Goal: Transaction & Acquisition: Obtain resource

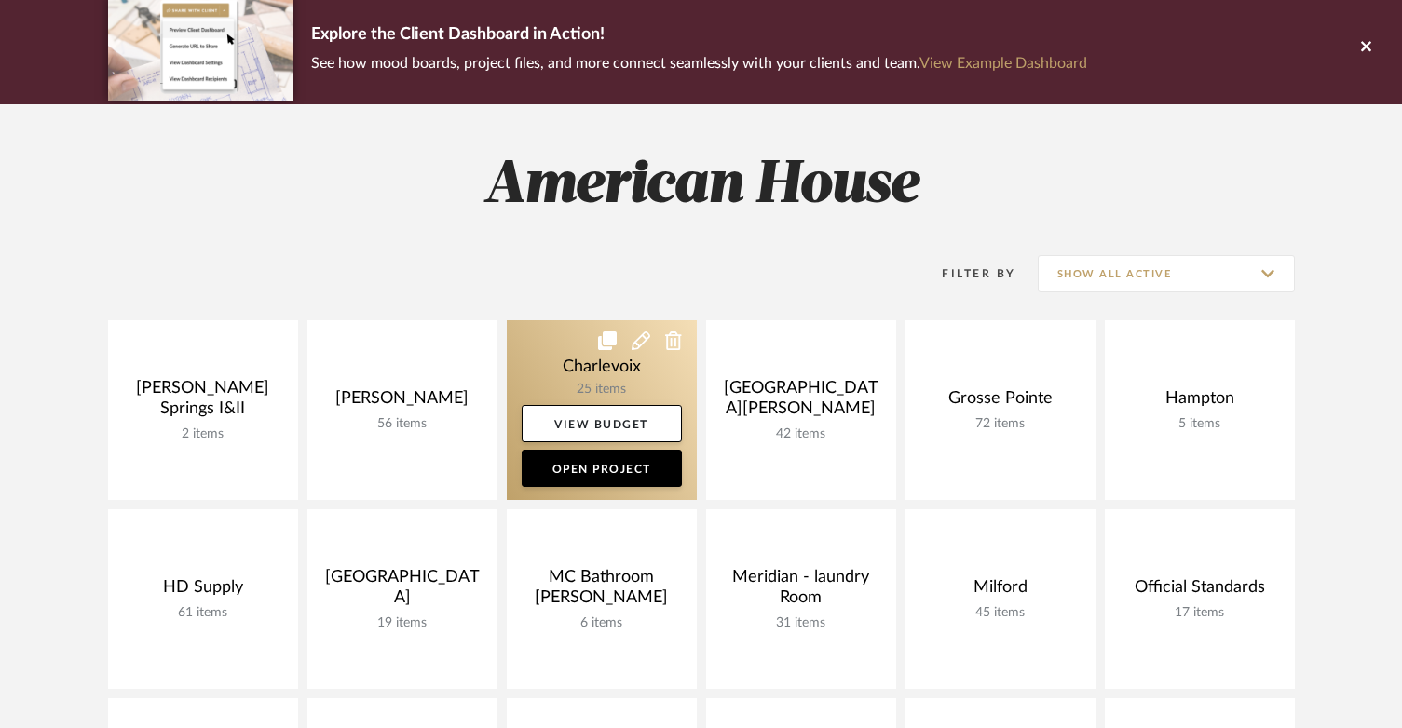
scroll to position [373, 0]
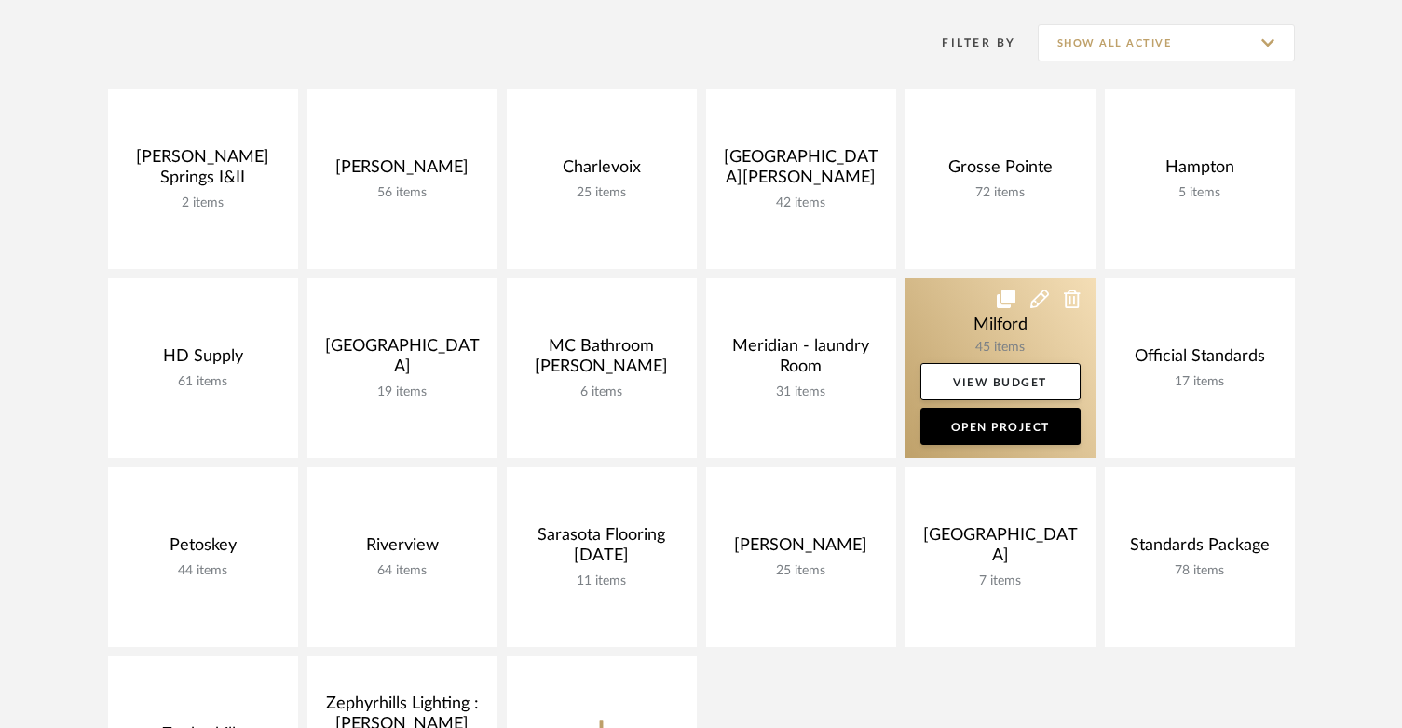
click at [949, 338] on link at bounding box center [1000, 369] width 190 height 180
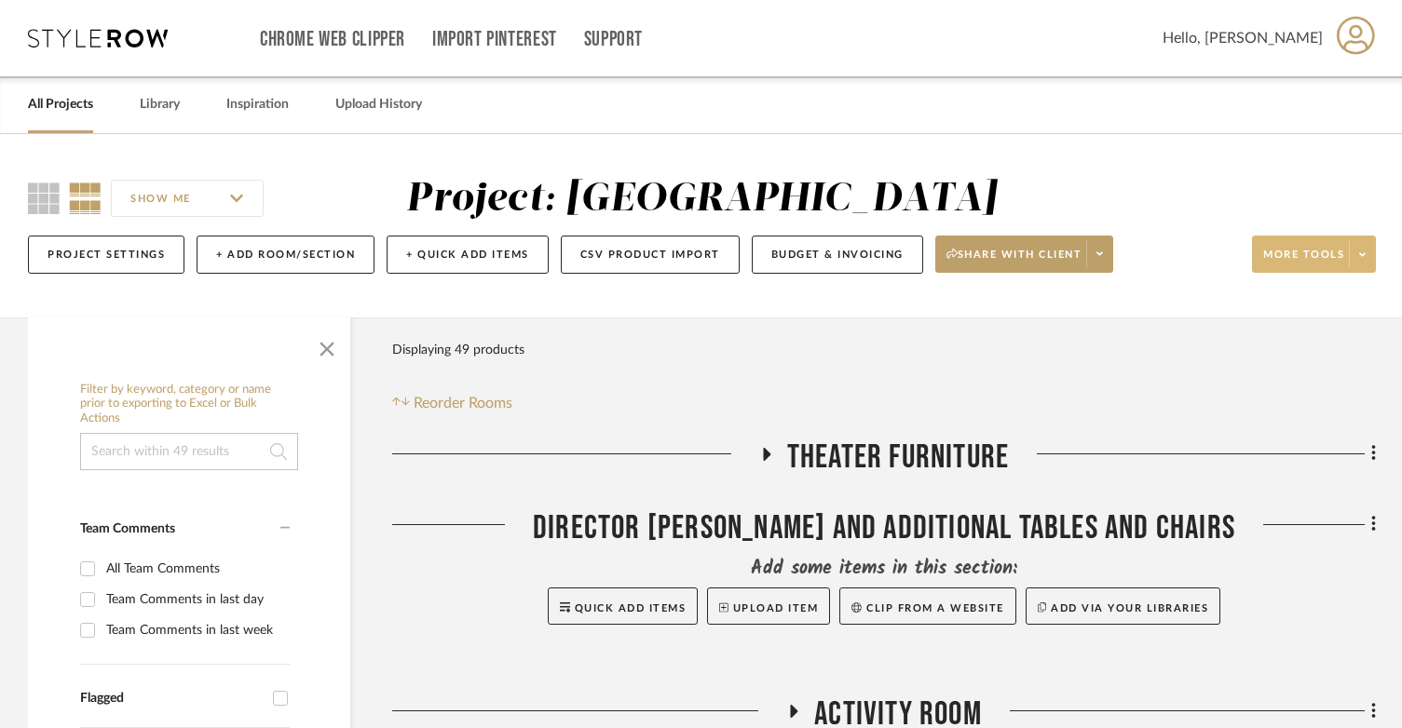
click at [1363, 257] on icon at bounding box center [1362, 255] width 7 height 10
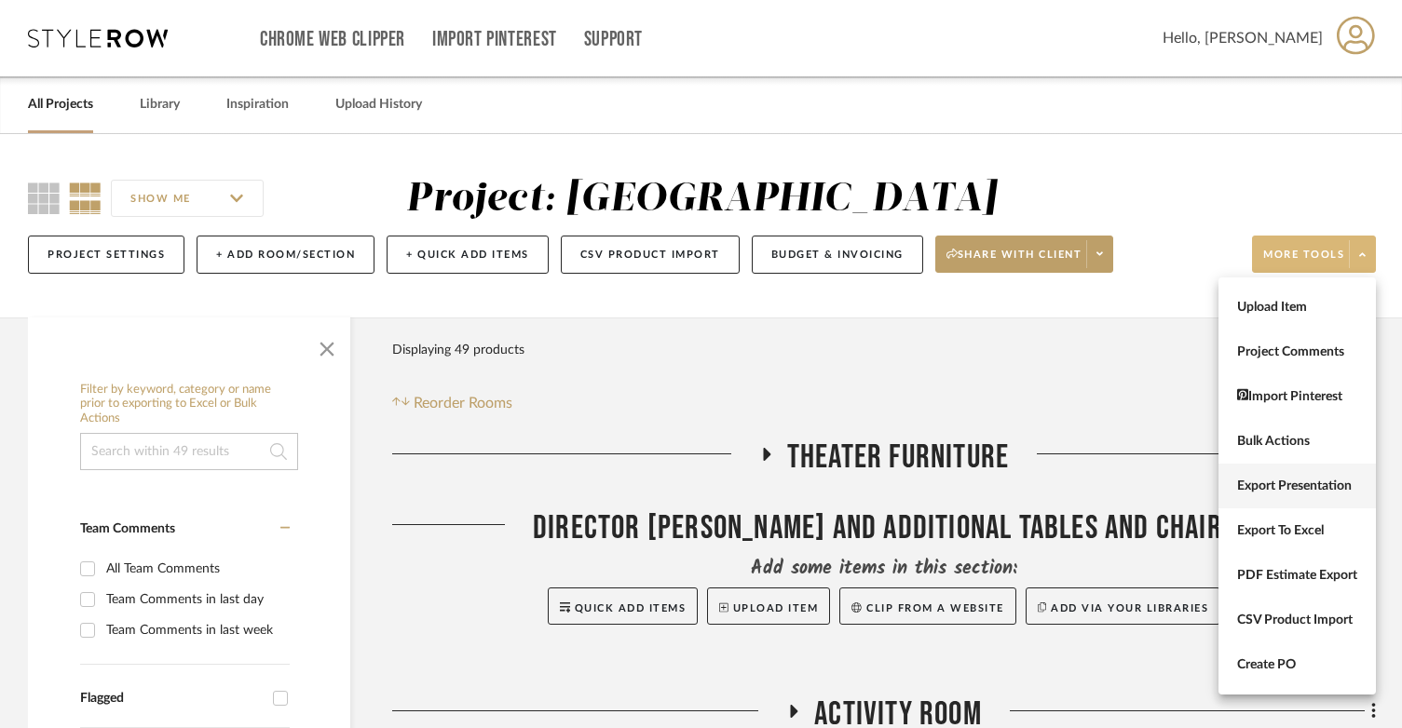
click at [1297, 505] on button "Export Presentation" at bounding box center [1296, 486] width 157 height 45
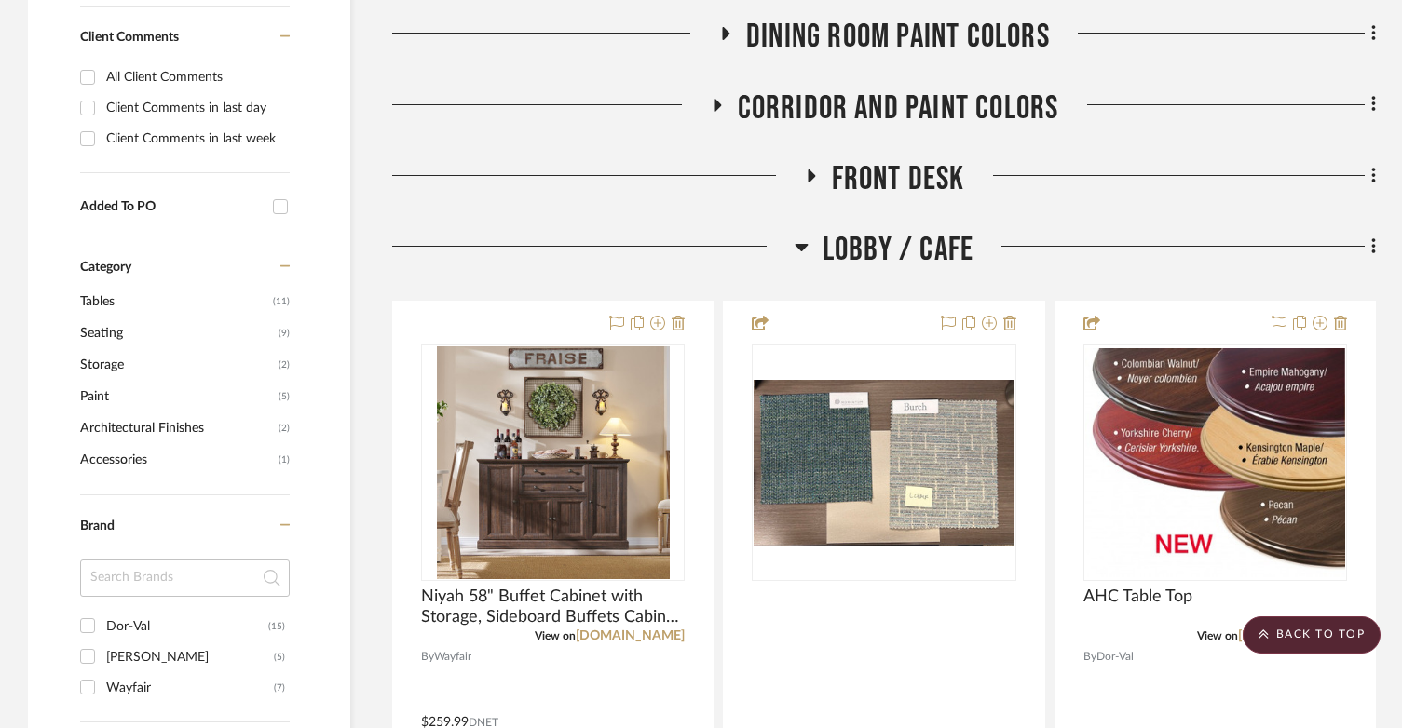
scroll to position [931, 0]
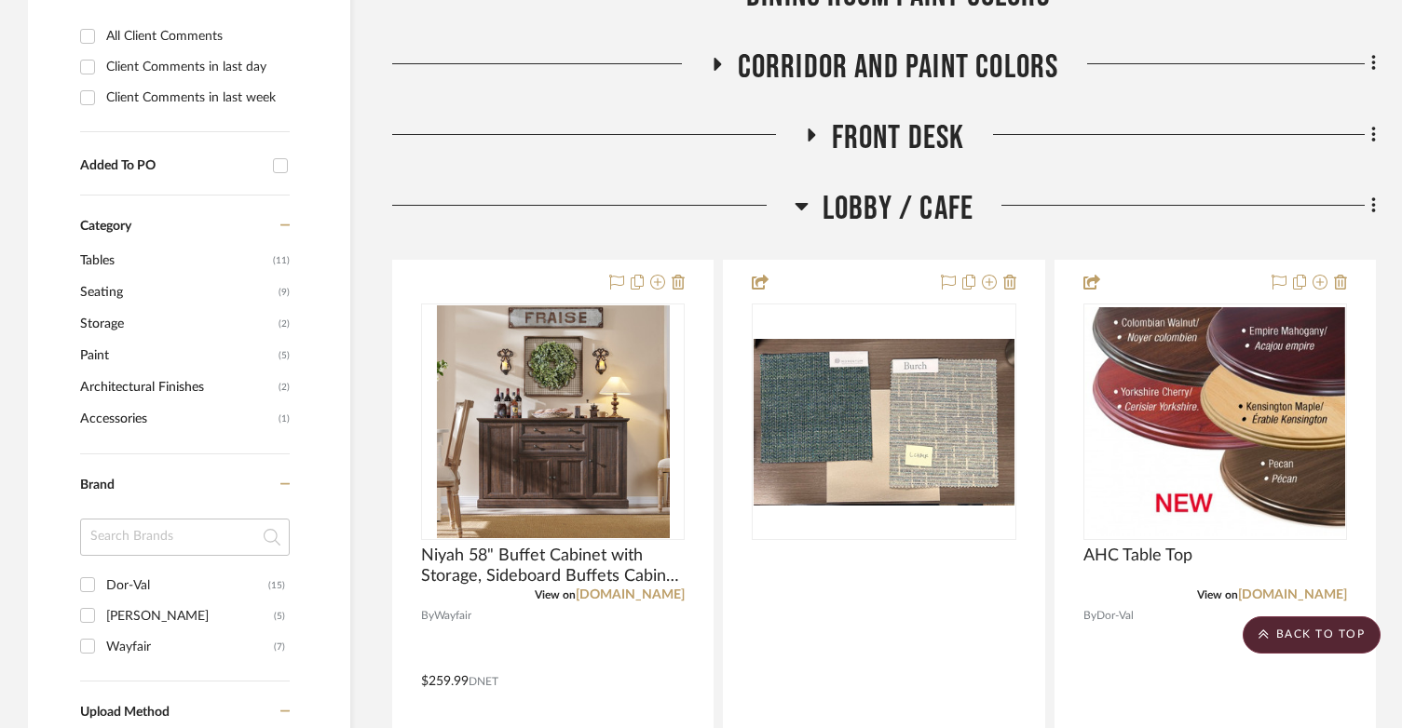
click at [801, 204] on icon at bounding box center [801, 206] width 13 height 7
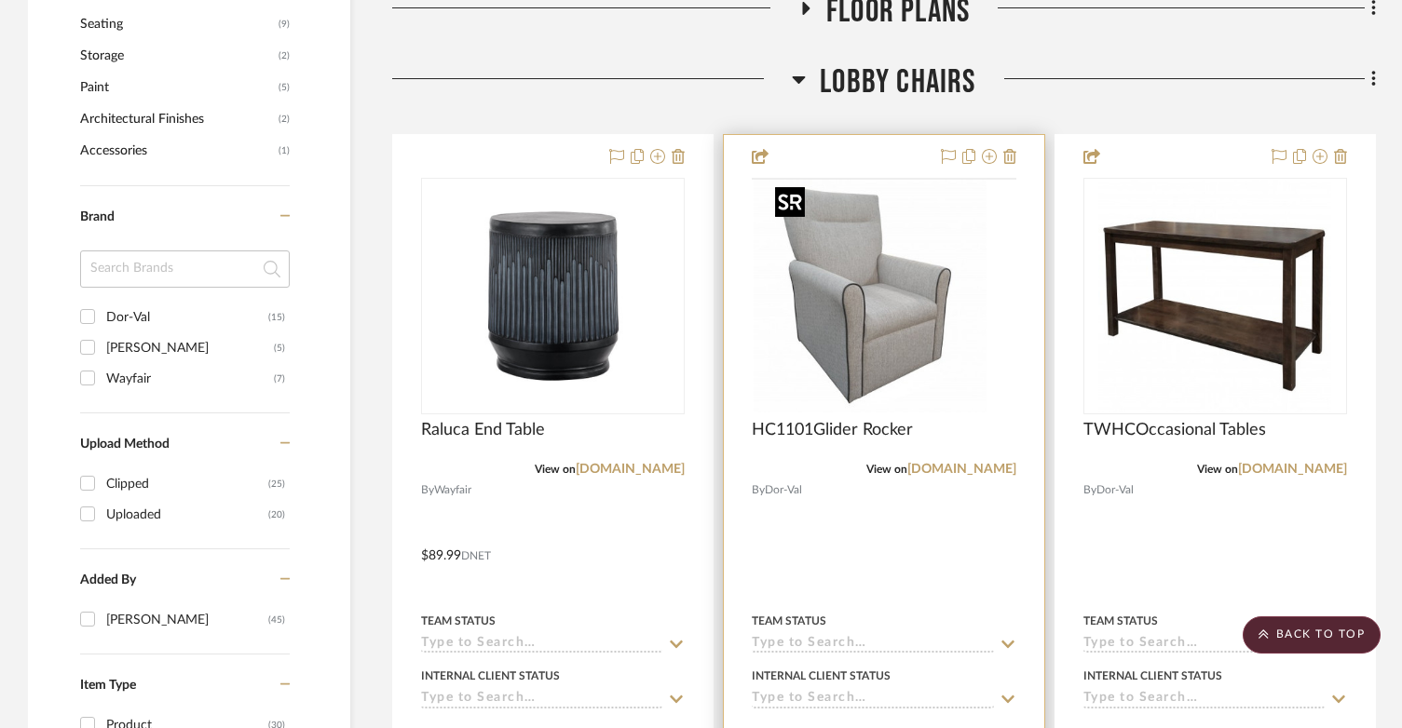
scroll to position [1211, 0]
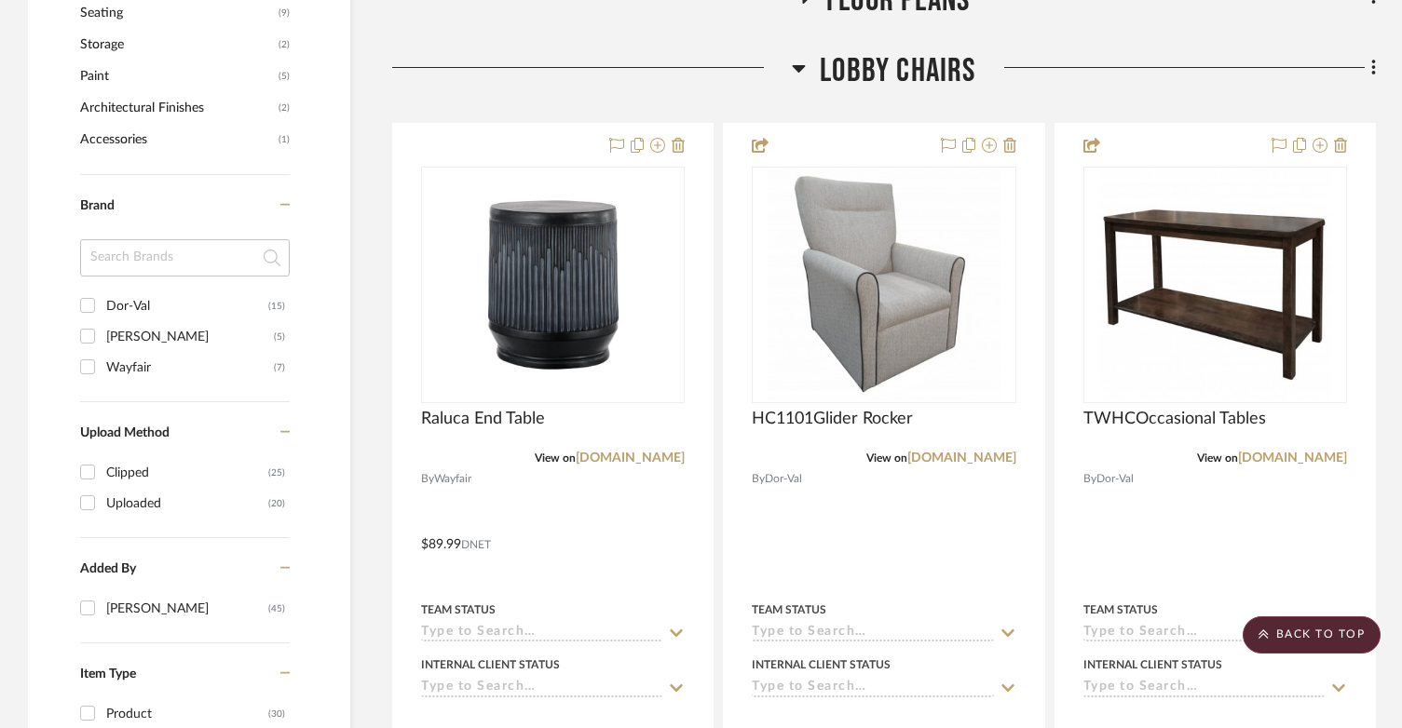
click at [799, 64] on icon at bounding box center [799, 68] width 14 height 22
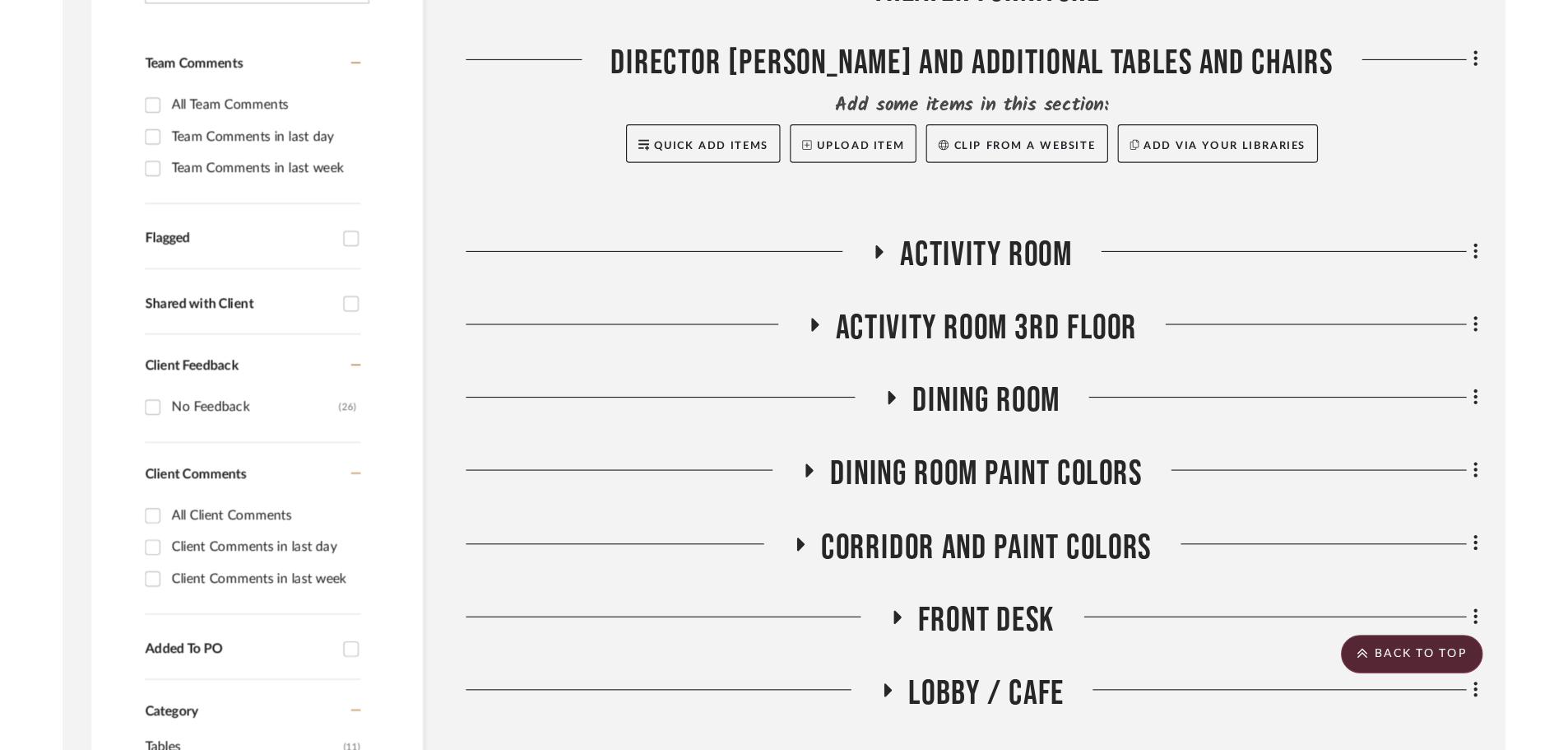
scroll to position [412, 0]
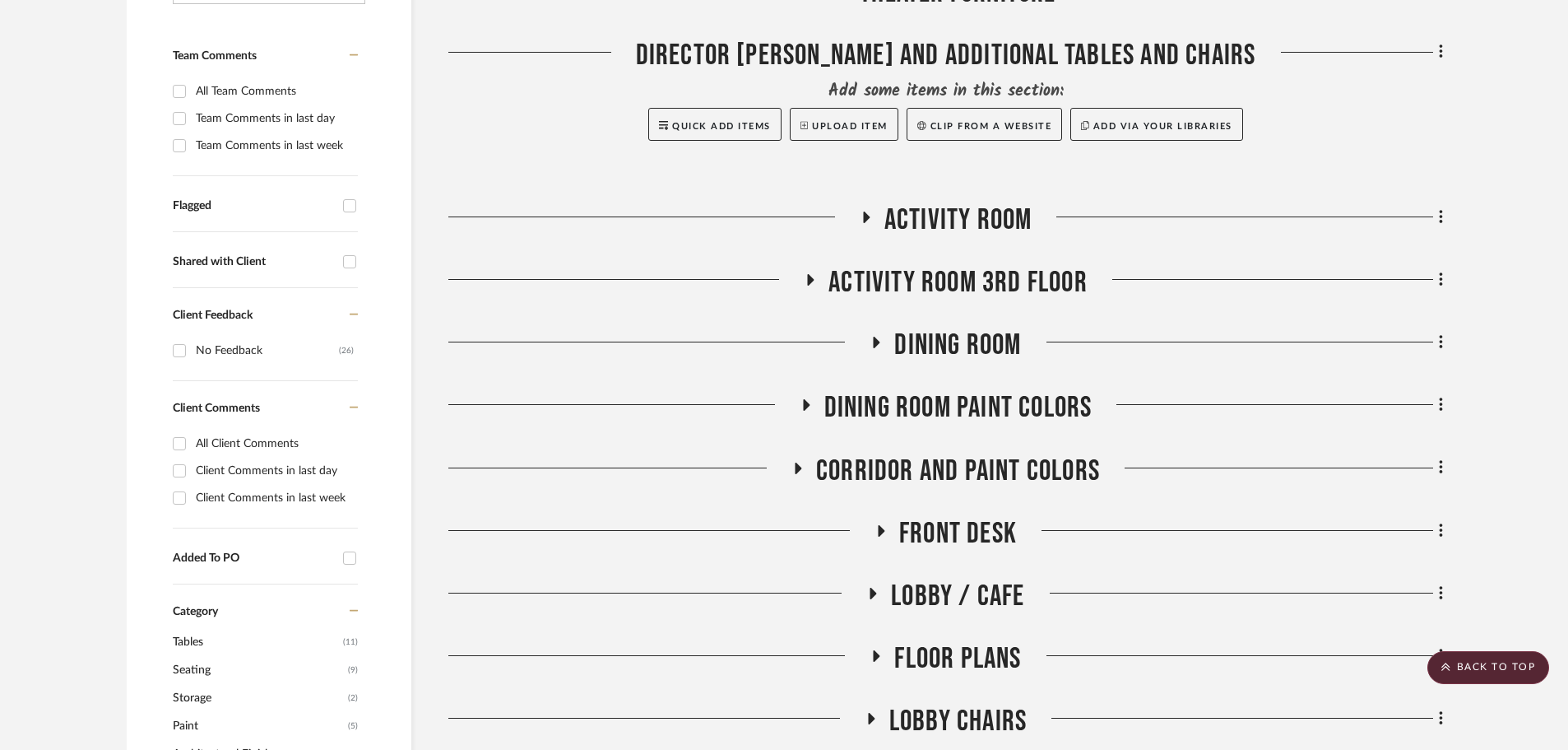
click at [805, 277] on icon at bounding box center [810, 280] width 19 height 12
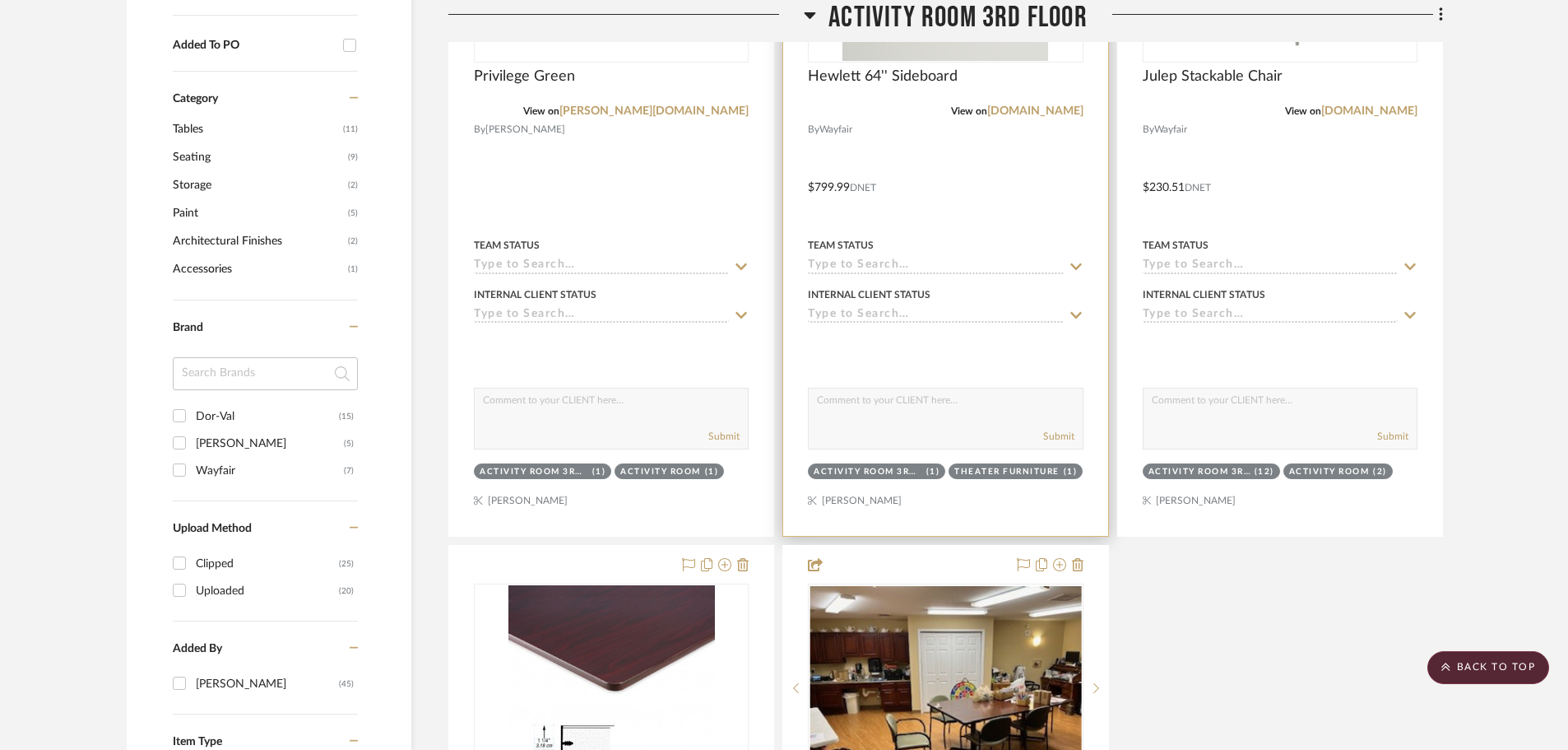
scroll to position [822, 0]
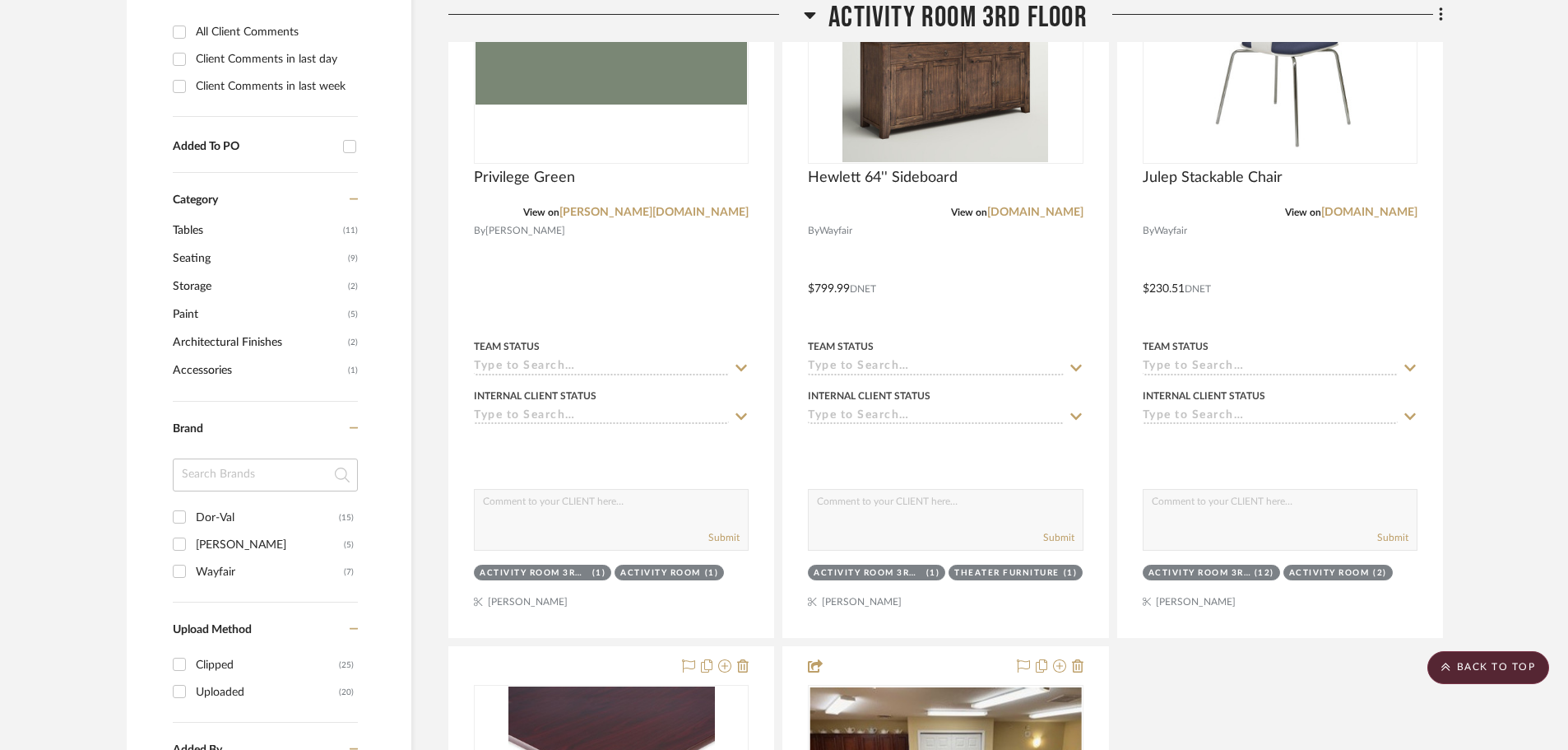
click at [817, 18] on h3 "Activity Room 3rd Floor" at bounding box center [945, 18] width 284 height 35
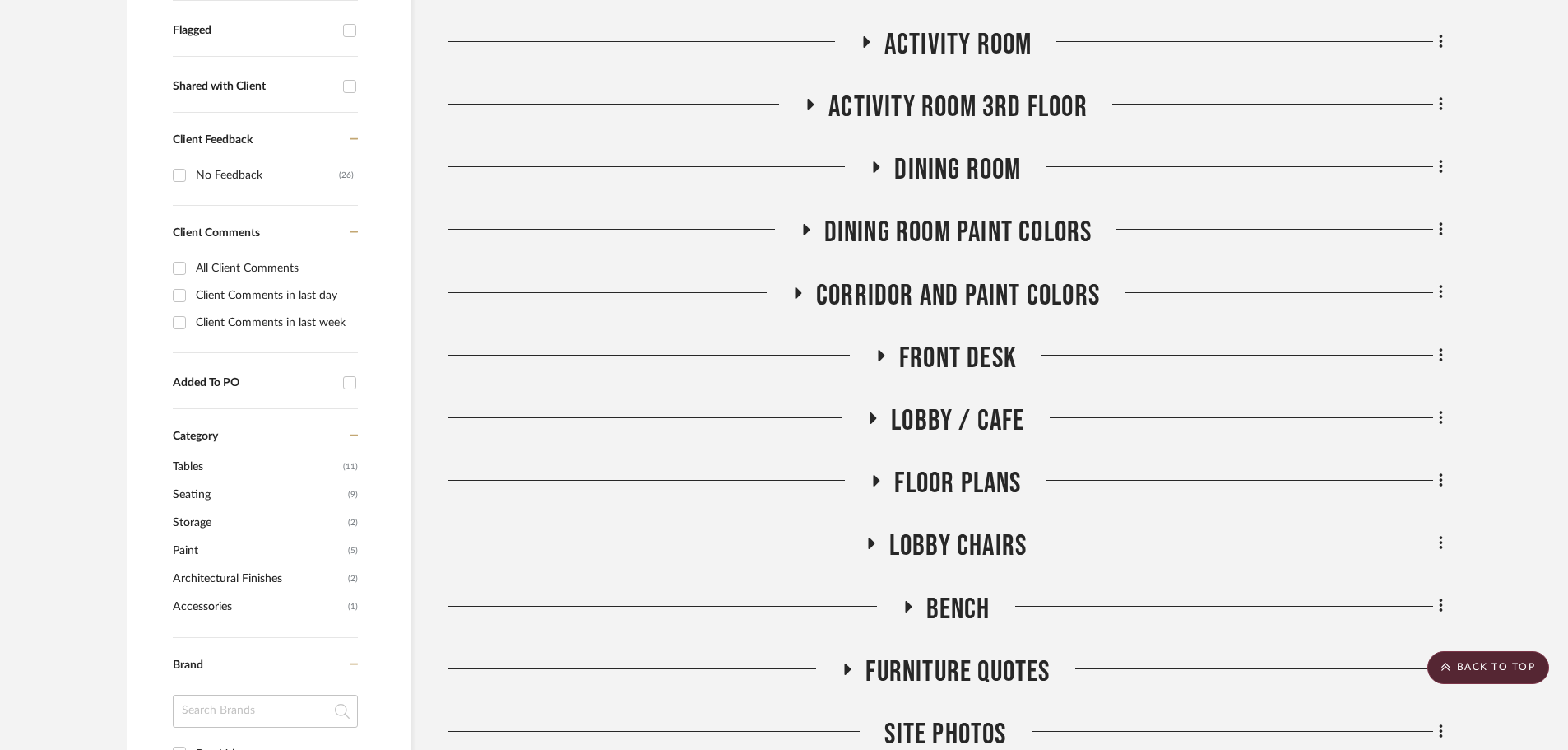
scroll to position [494, 0]
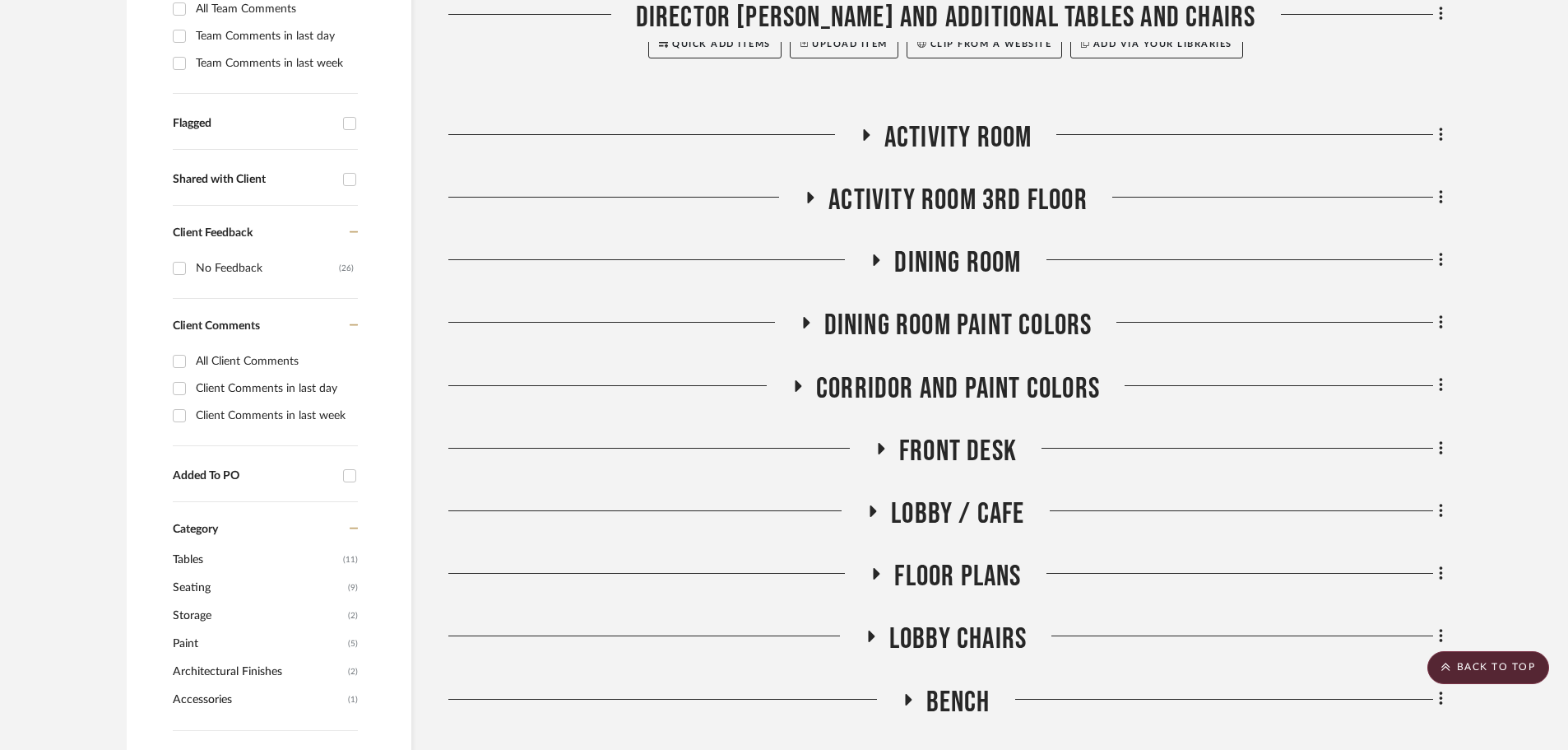
click at [876, 572] on icon at bounding box center [876, 573] width 6 height 11
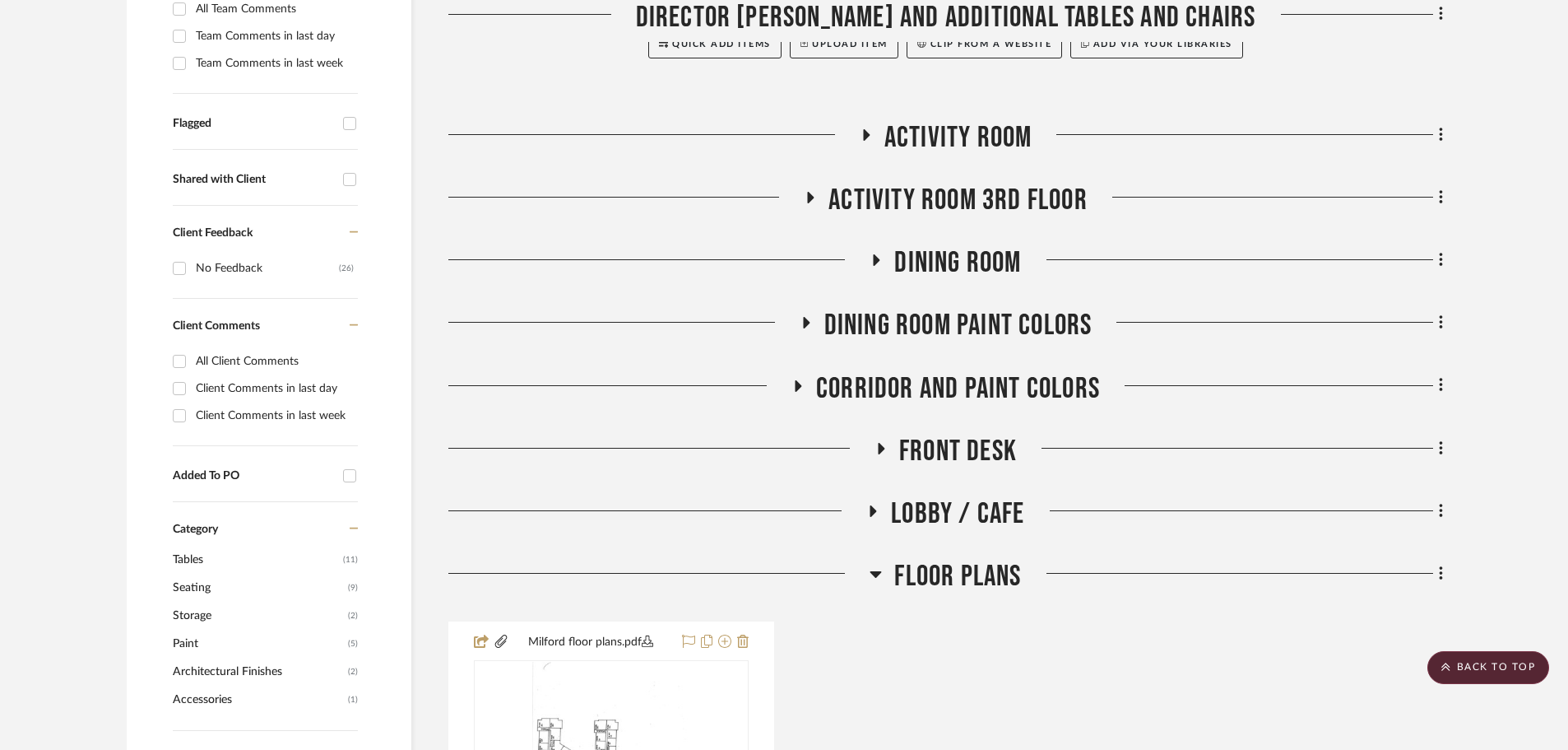
click at [876, 572] on icon at bounding box center [876, 573] width 11 height 6
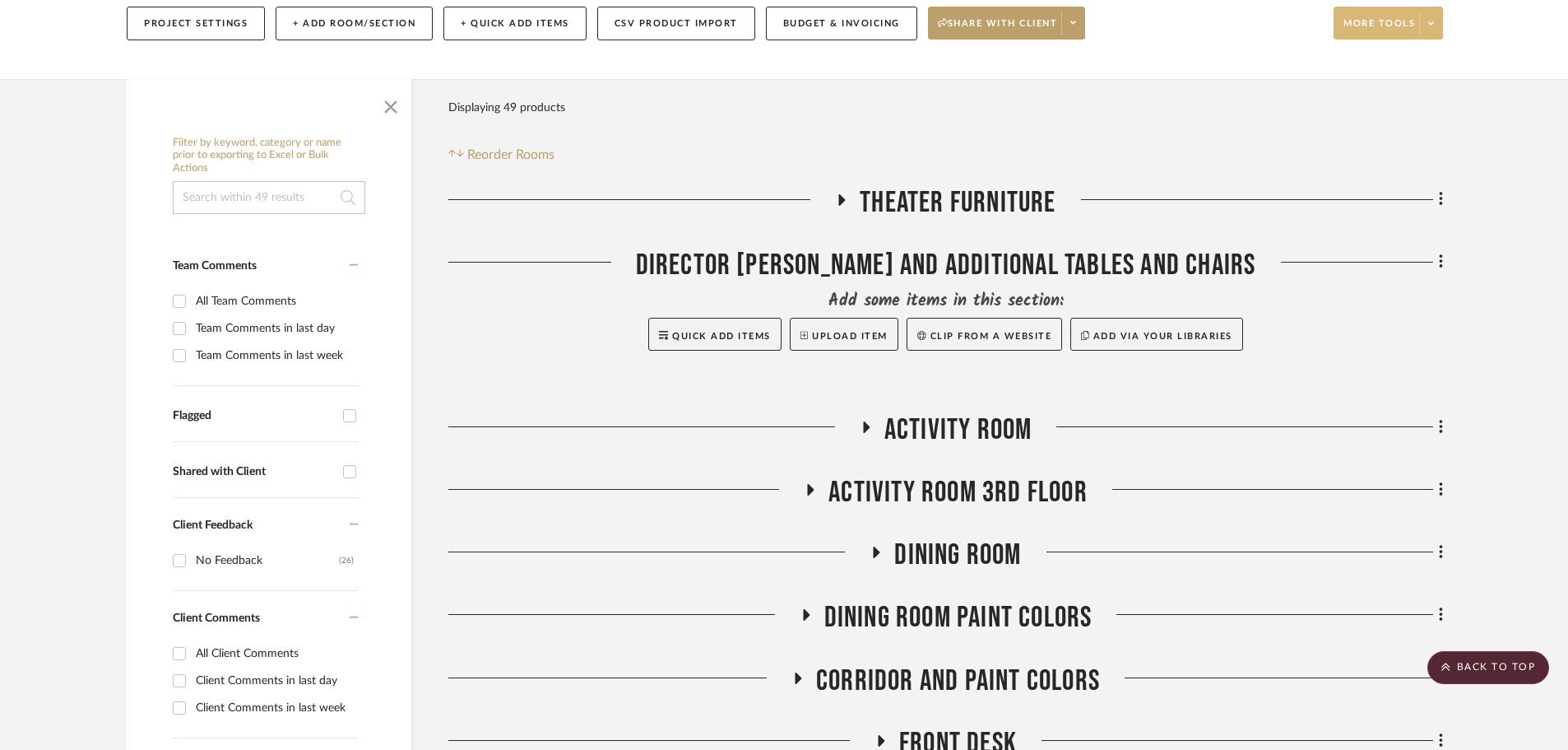
scroll to position [164, 0]
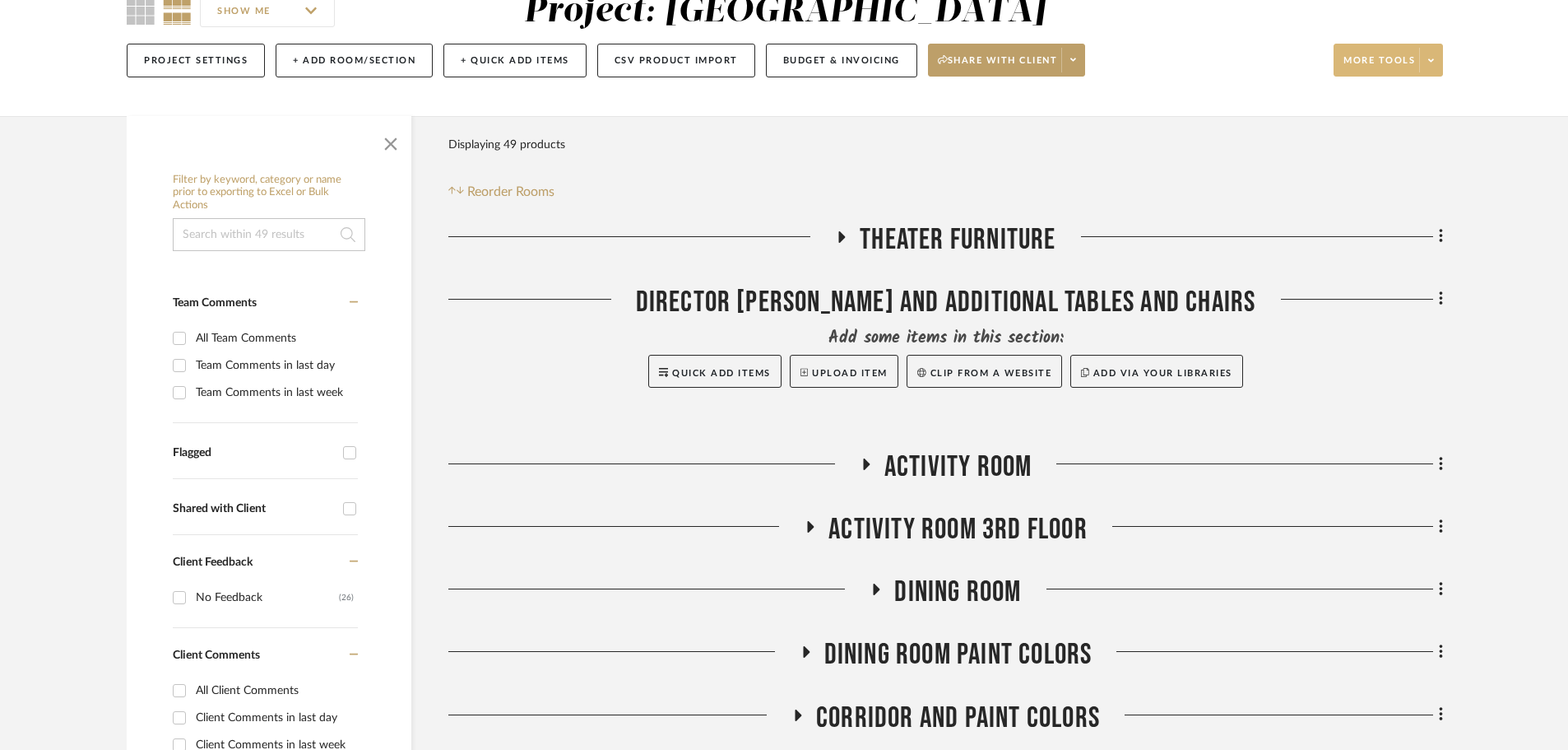
click at [841, 238] on icon at bounding box center [842, 237] width 6 height 11
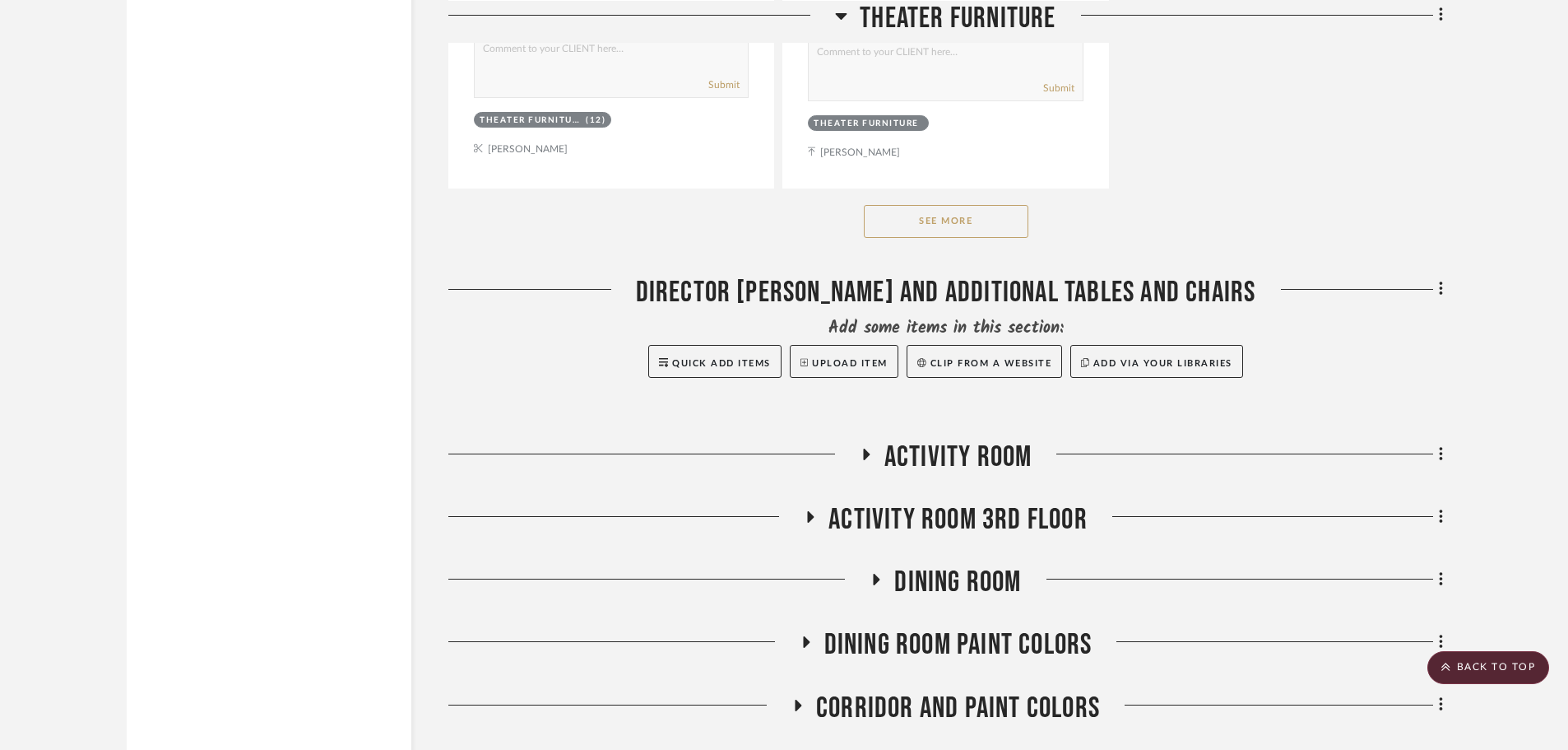
scroll to position [2551, 0]
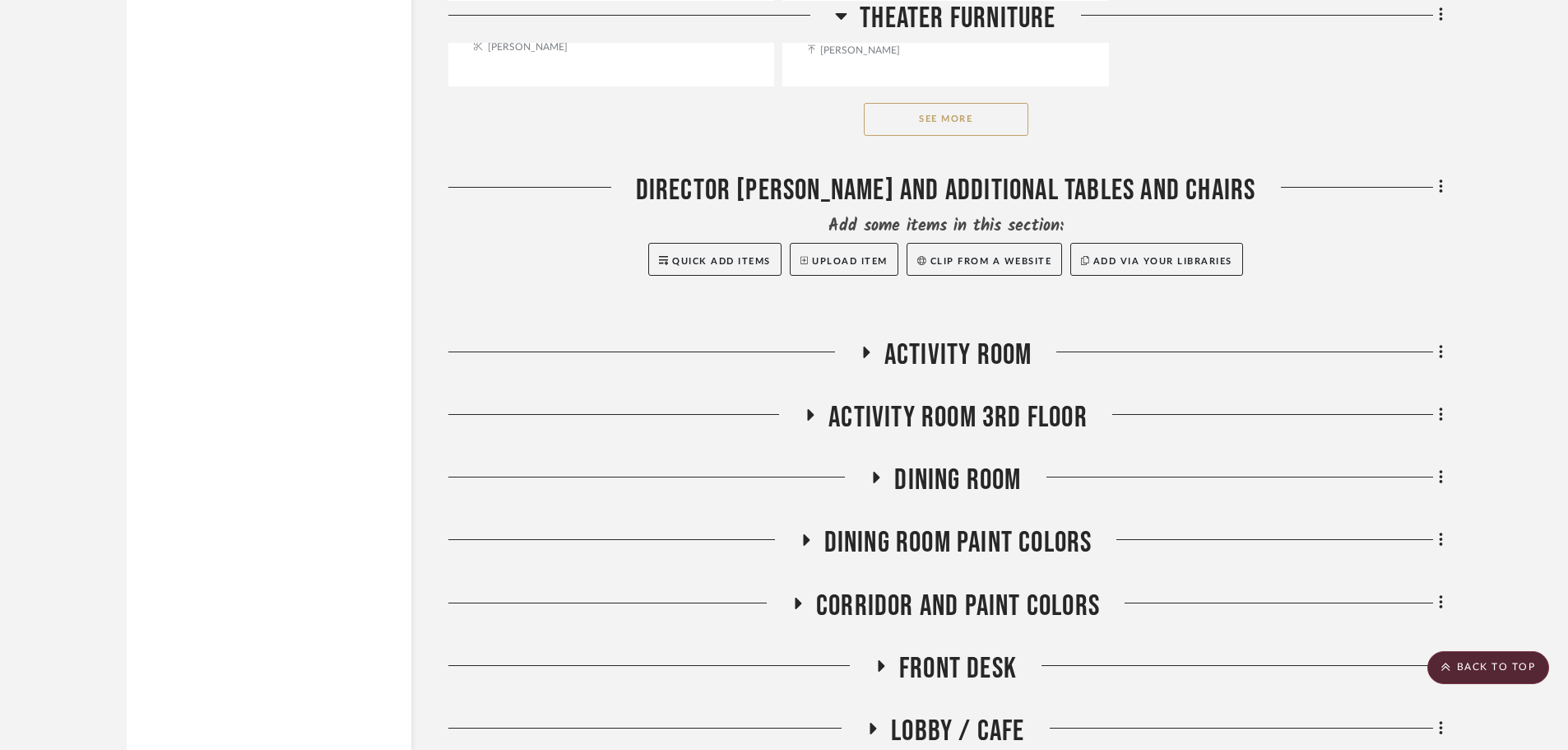
click at [912, 117] on button "See More" at bounding box center [946, 118] width 164 height 33
click at [869, 352] on icon at bounding box center [866, 352] width 6 height 11
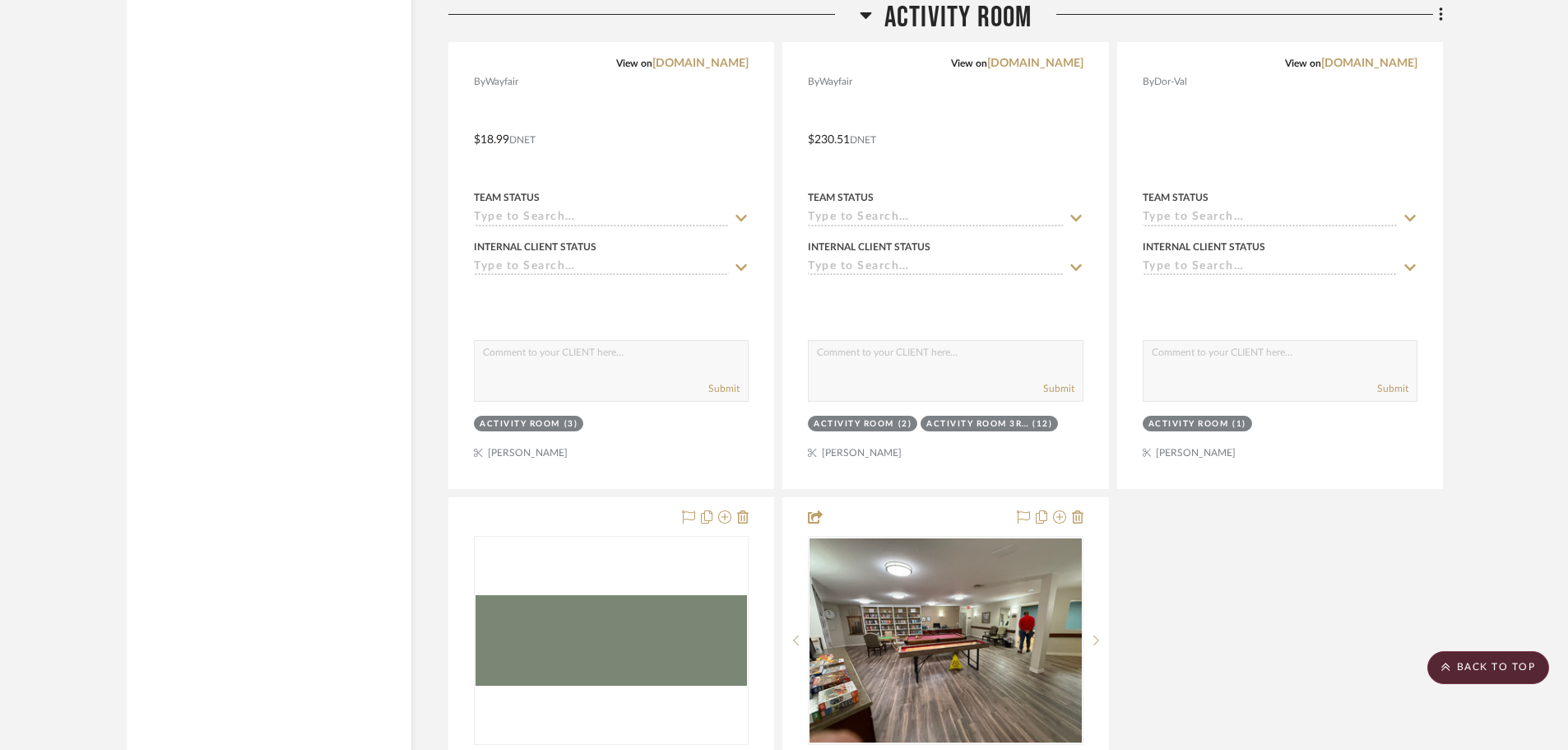
scroll to position [3209, 0]
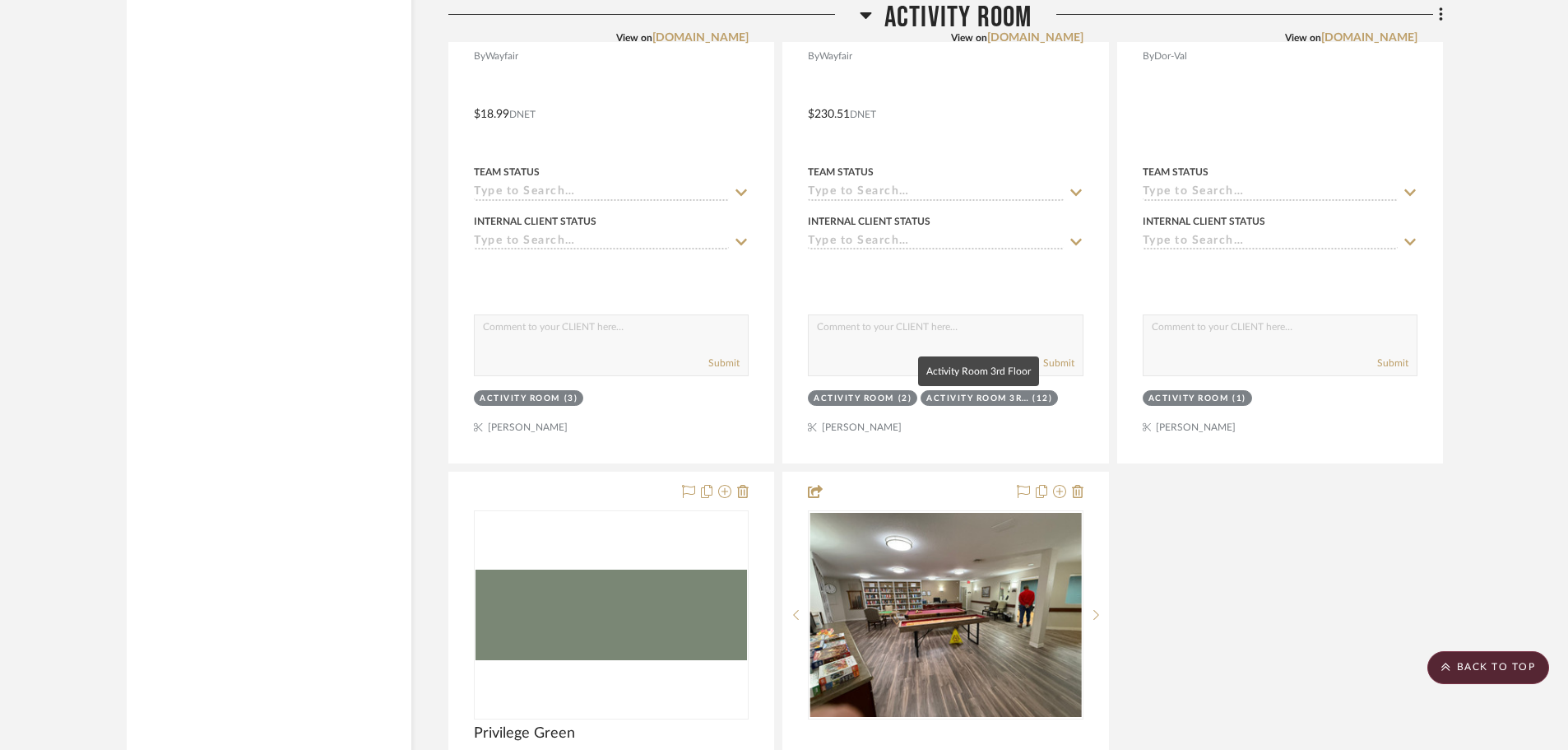
drag, startPoint x: 1024, startPoint y: 399, endPoint x: 1019, endPoint y: 375, distance: 24.5
click at [1019, 375] on mat-tooltip-component "Activity Room 3rd Floor" at bounding box center [979, 371] width 121 height 30
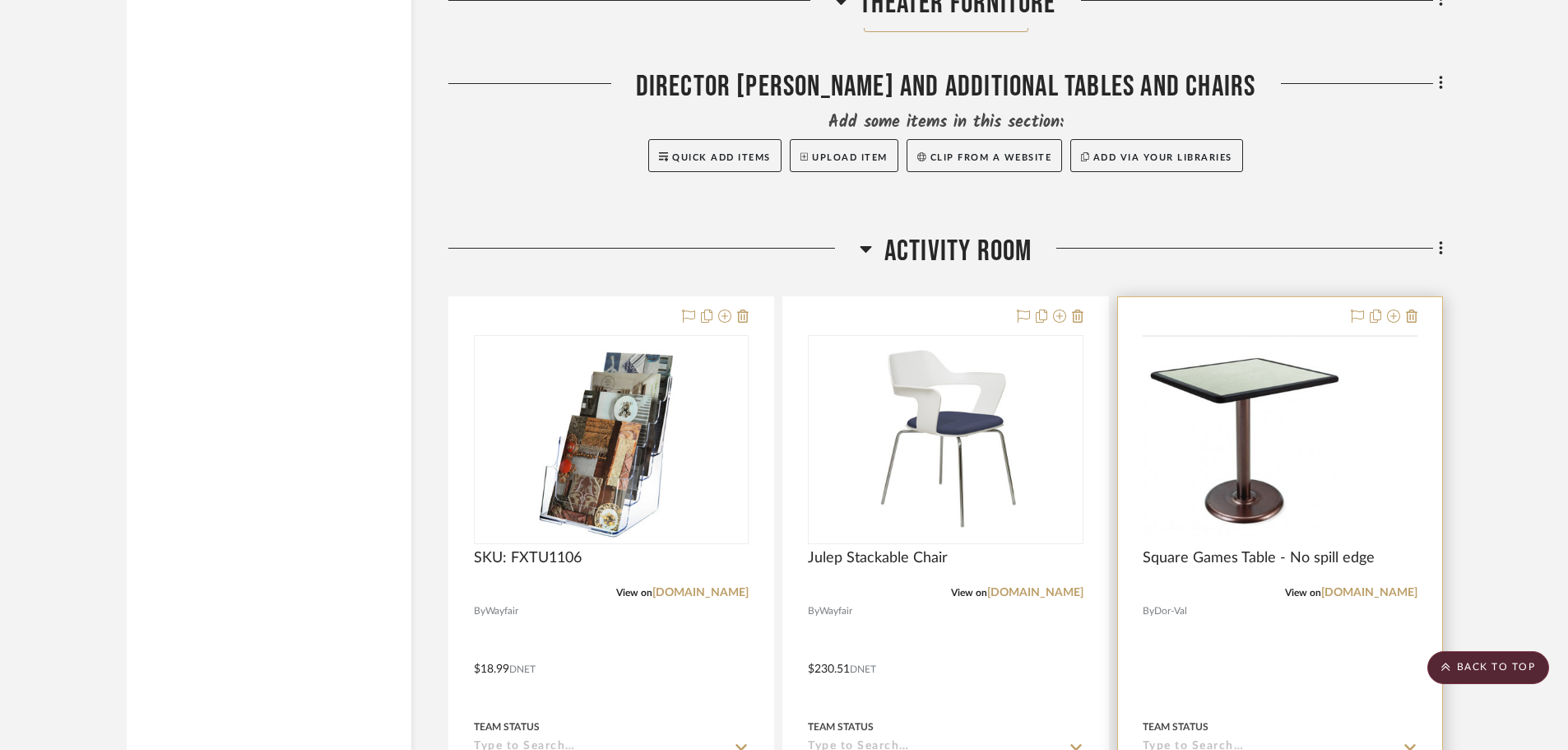
scroll to position [2633, 0]
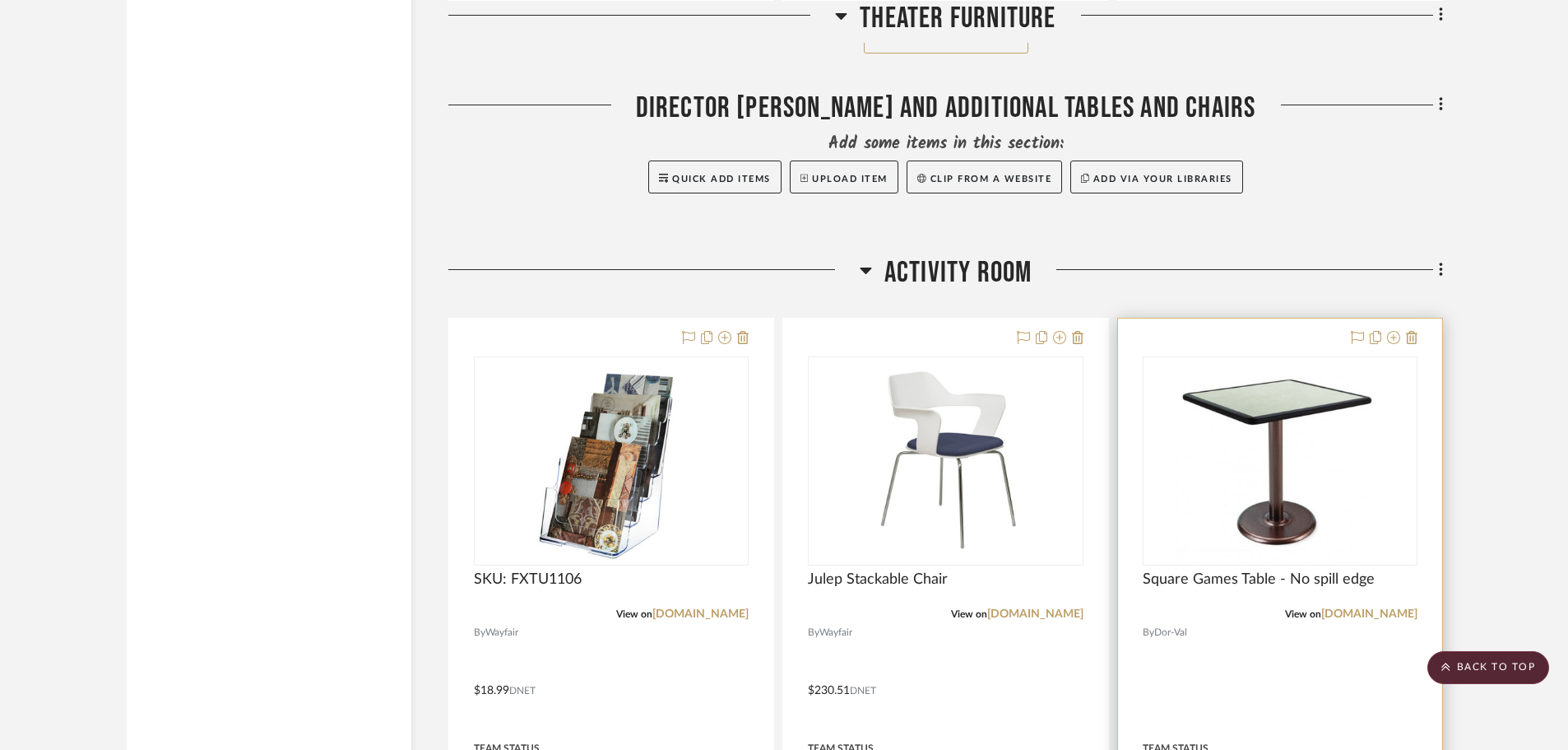
click at [1249, 446] on img "0" at bounding box center [1280, 460] width 207 height 206
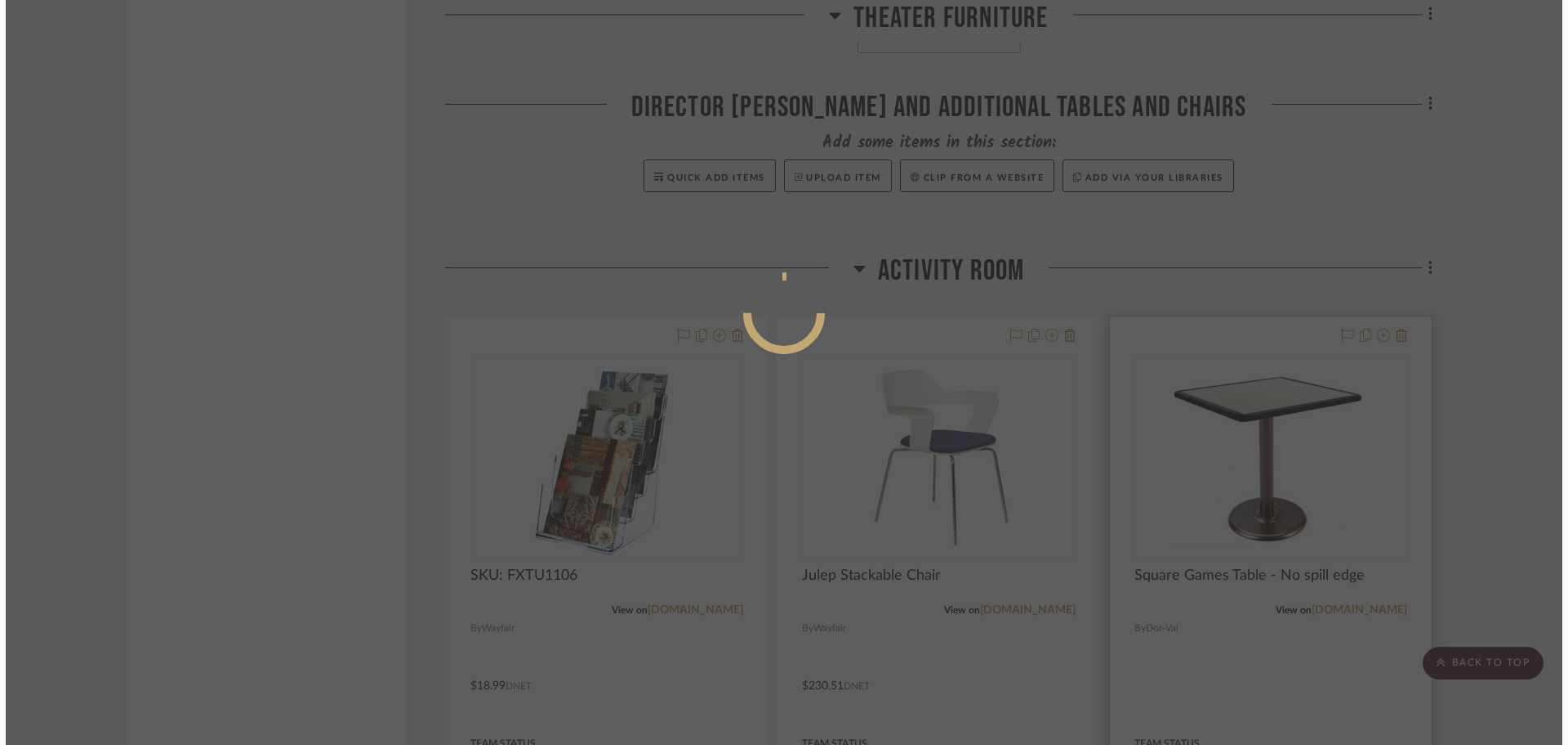
scroll to position [0, 0]
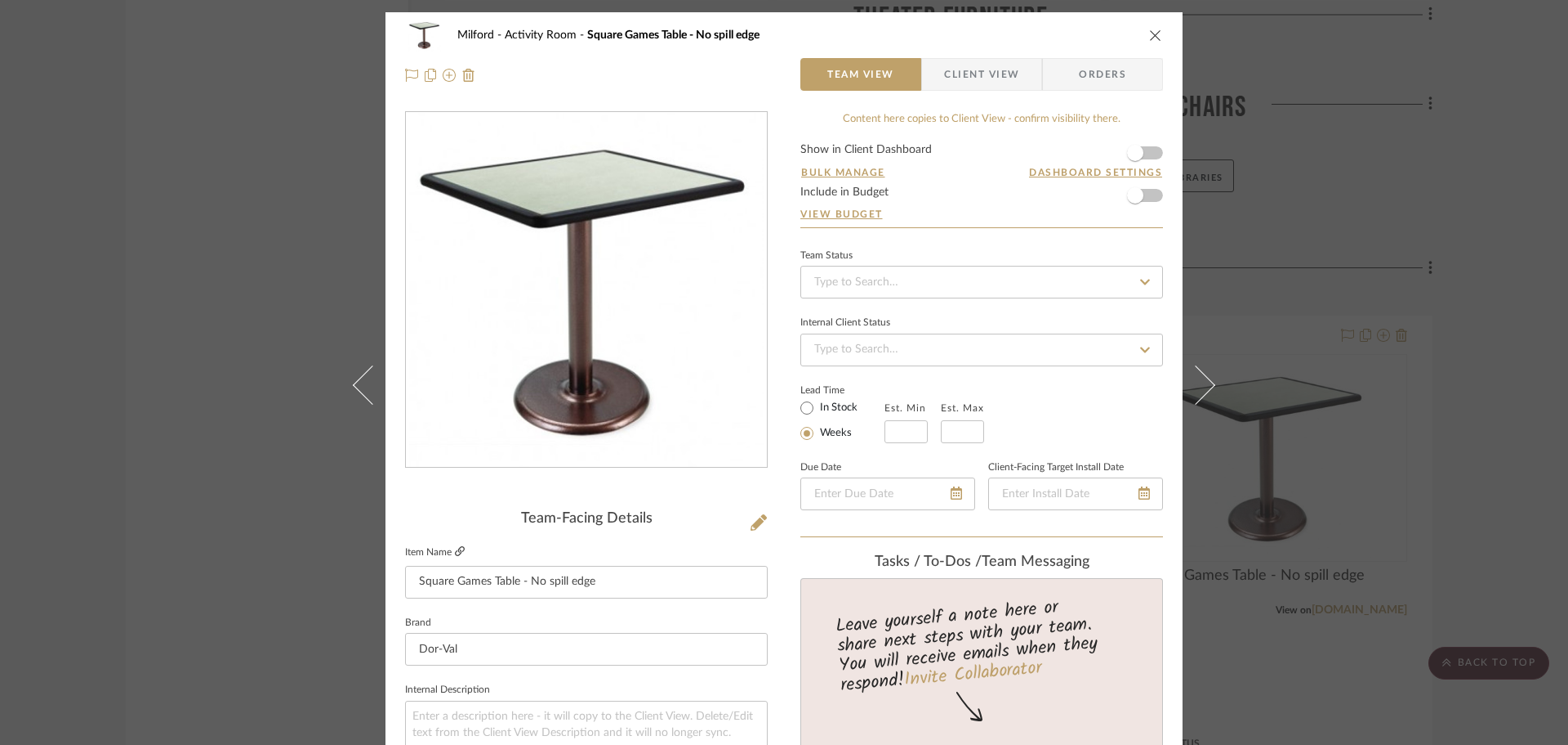
click at [455, 547] on icon at bounding box center [460, 550] width 10 height 10
click at [1150, 39] on icon "close" at bounding box center [1156, 35] width 13 height 13
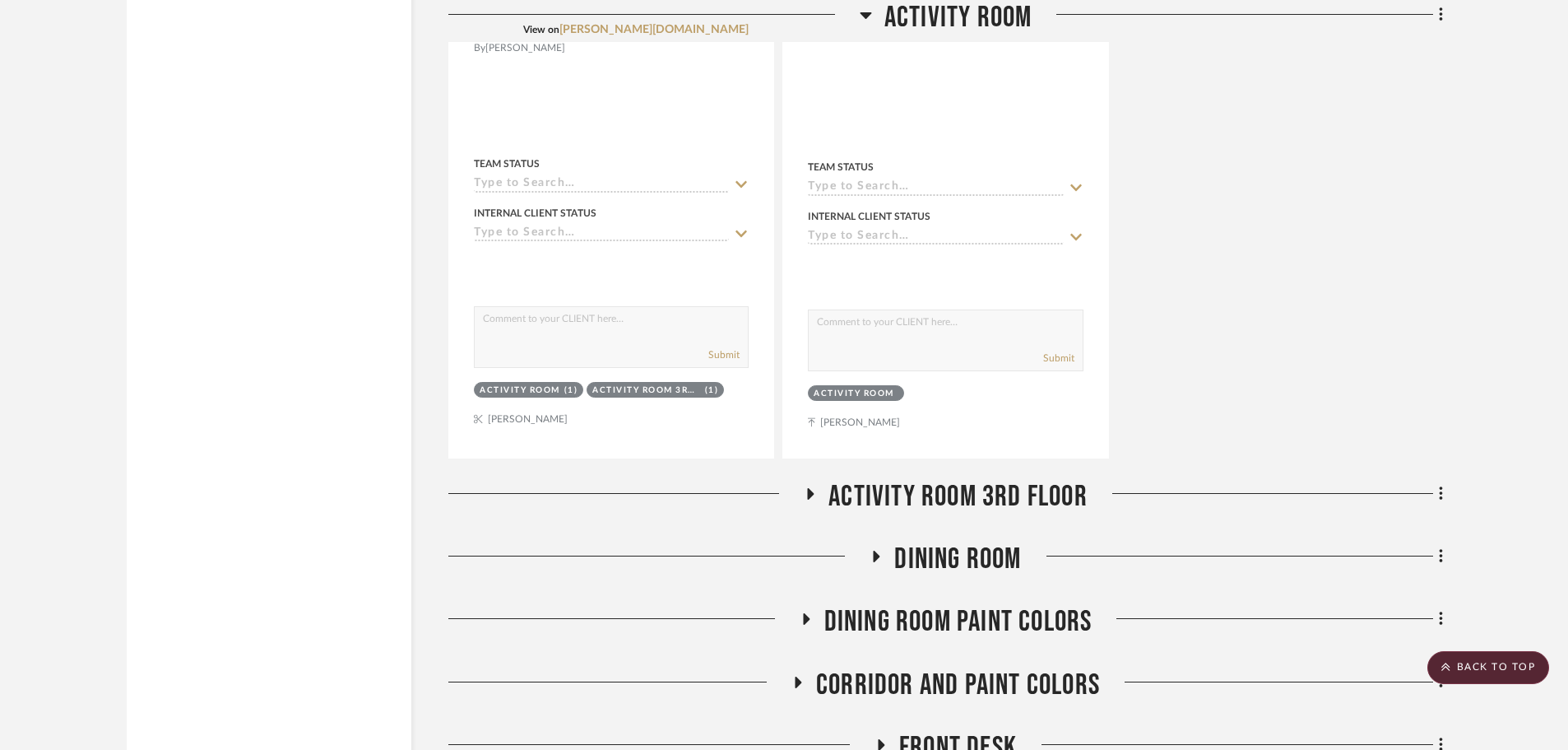
scroll to position [3950, 0]
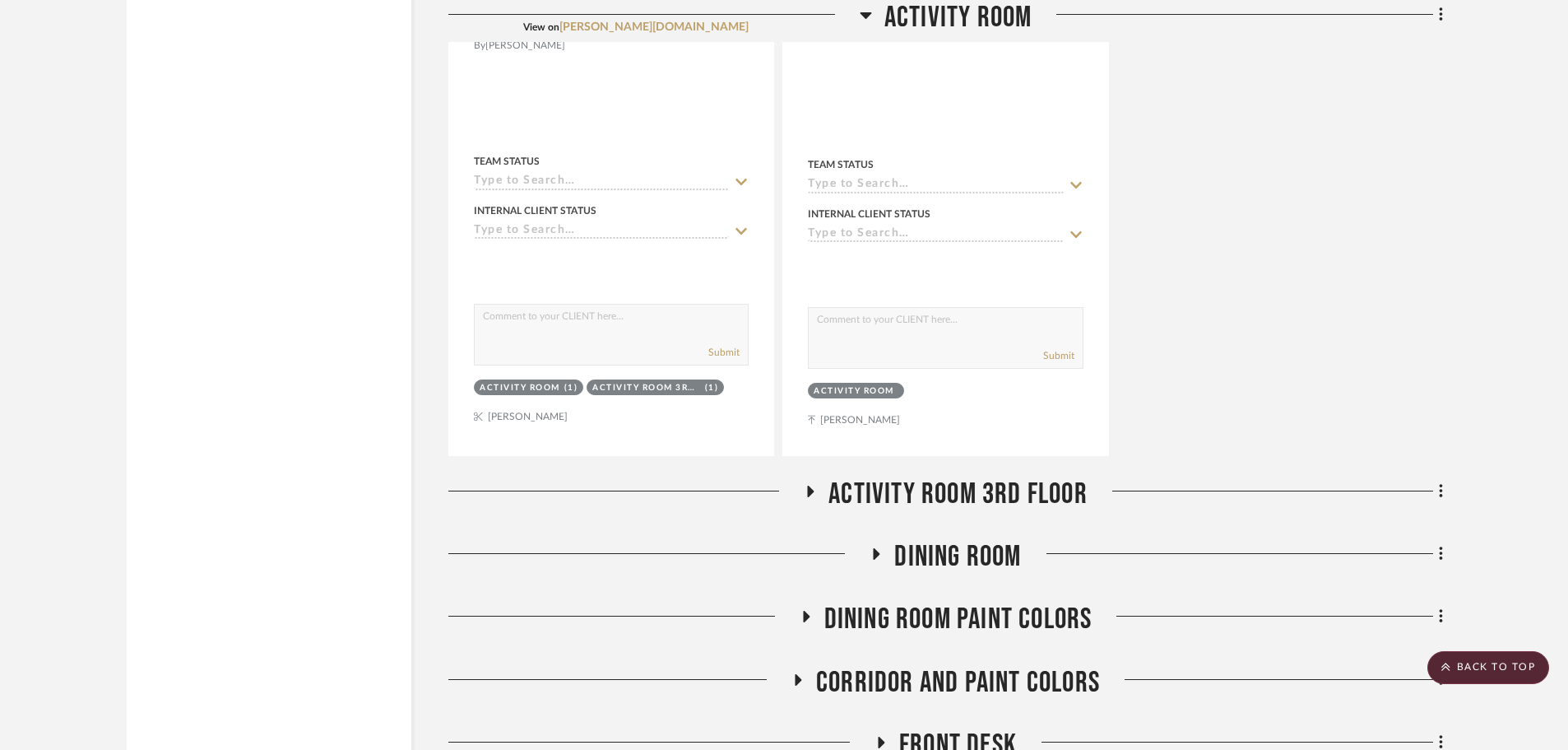
click at [805, 490] on icon at bounding box center [810, 492] width 19 height 12
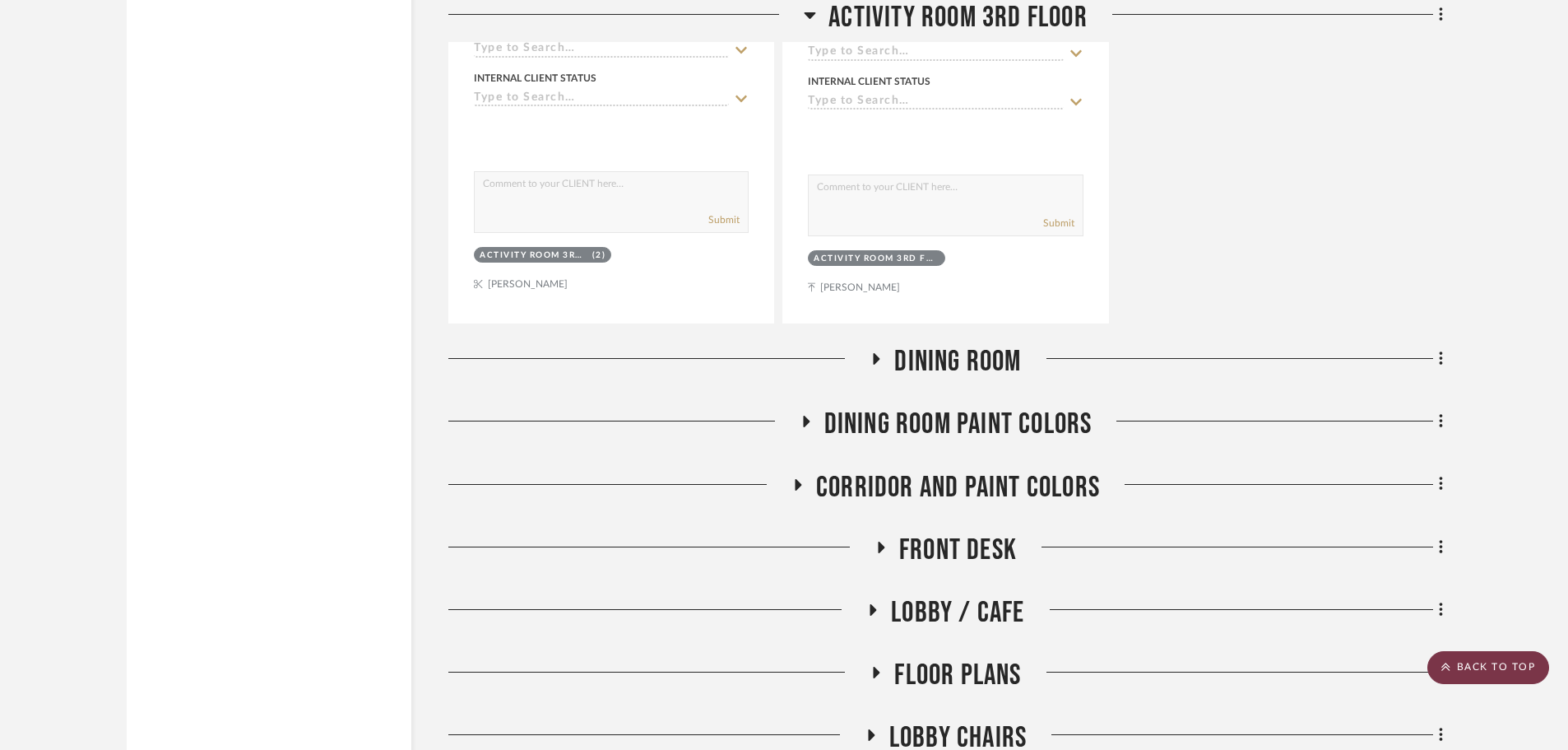
click at [1249, 642] on scroll-to-top-button "BACK TO TOP" at bounding box center [1488, 667] width 122 height 33
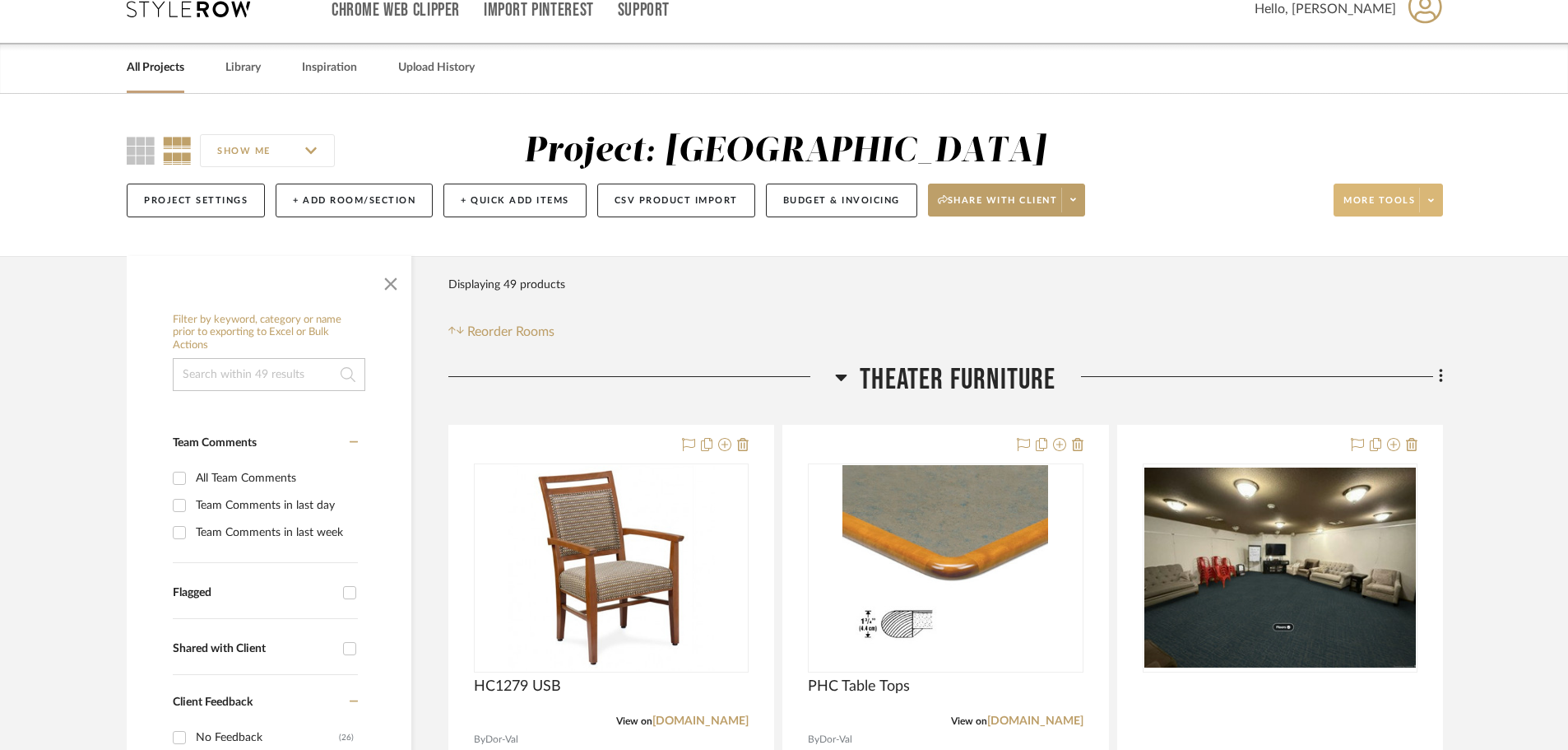
scroll to position [0, 0]
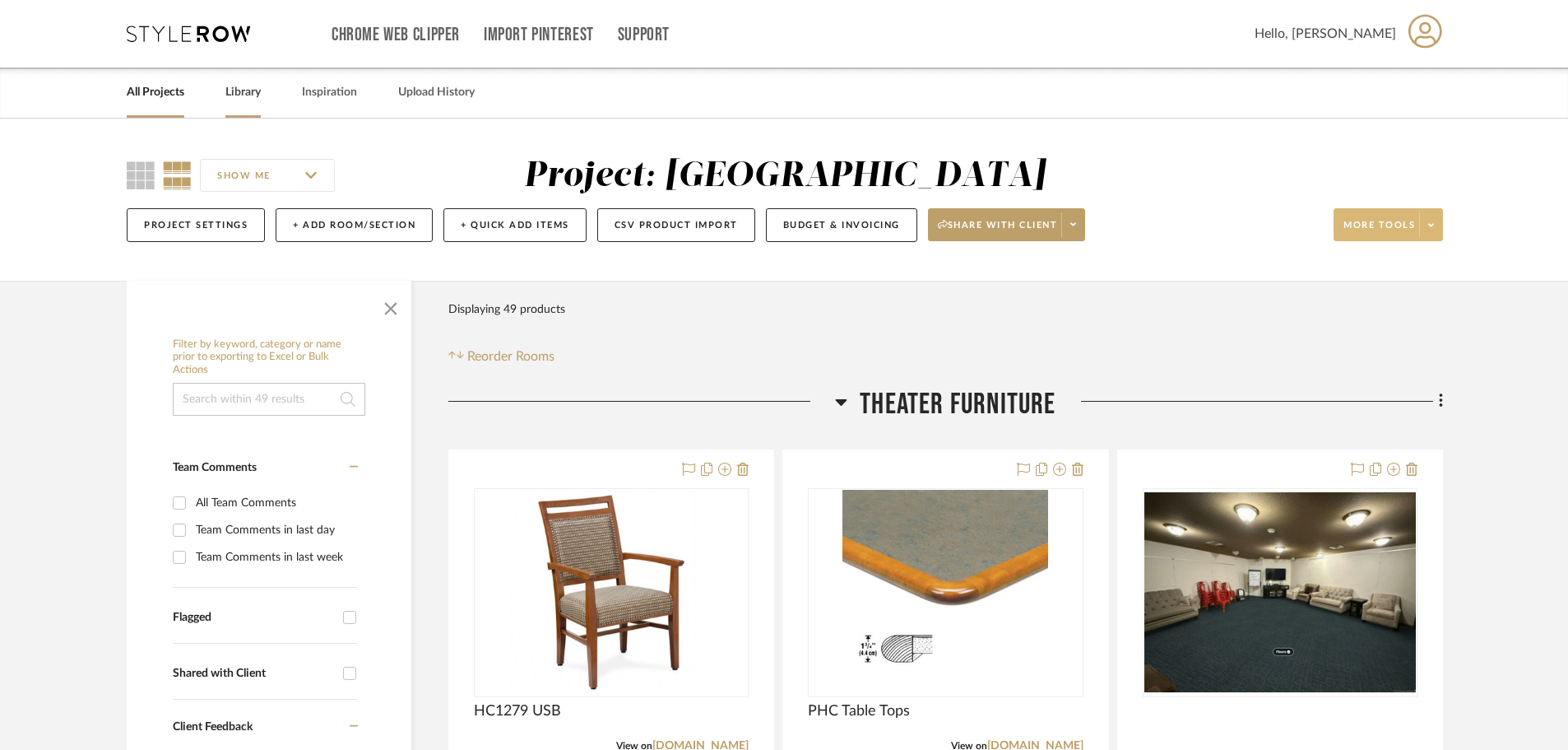
click at [256, 90] on link "Library" at bounding box center [243, 92] width 35 height 22
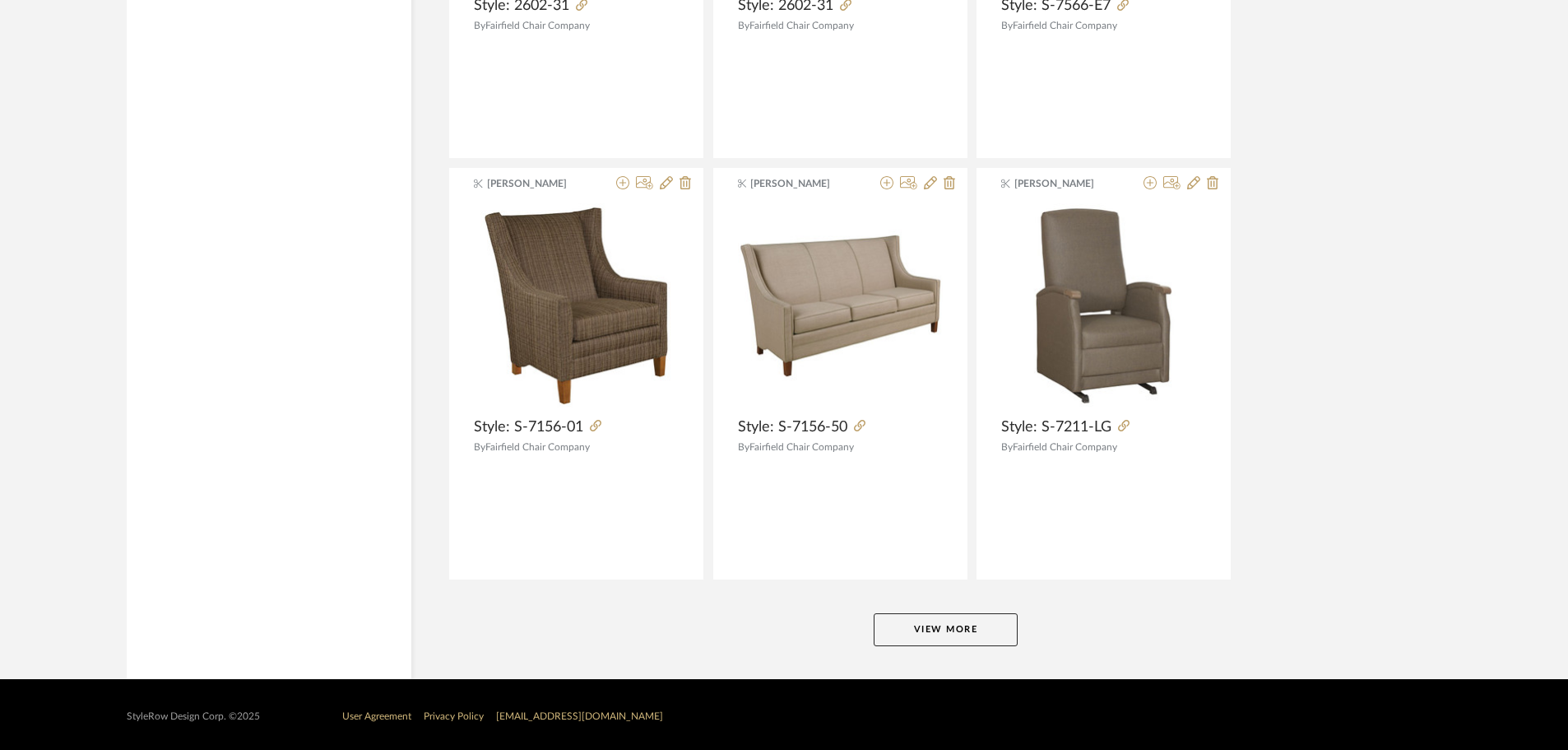
scroll to position [3939, 0]
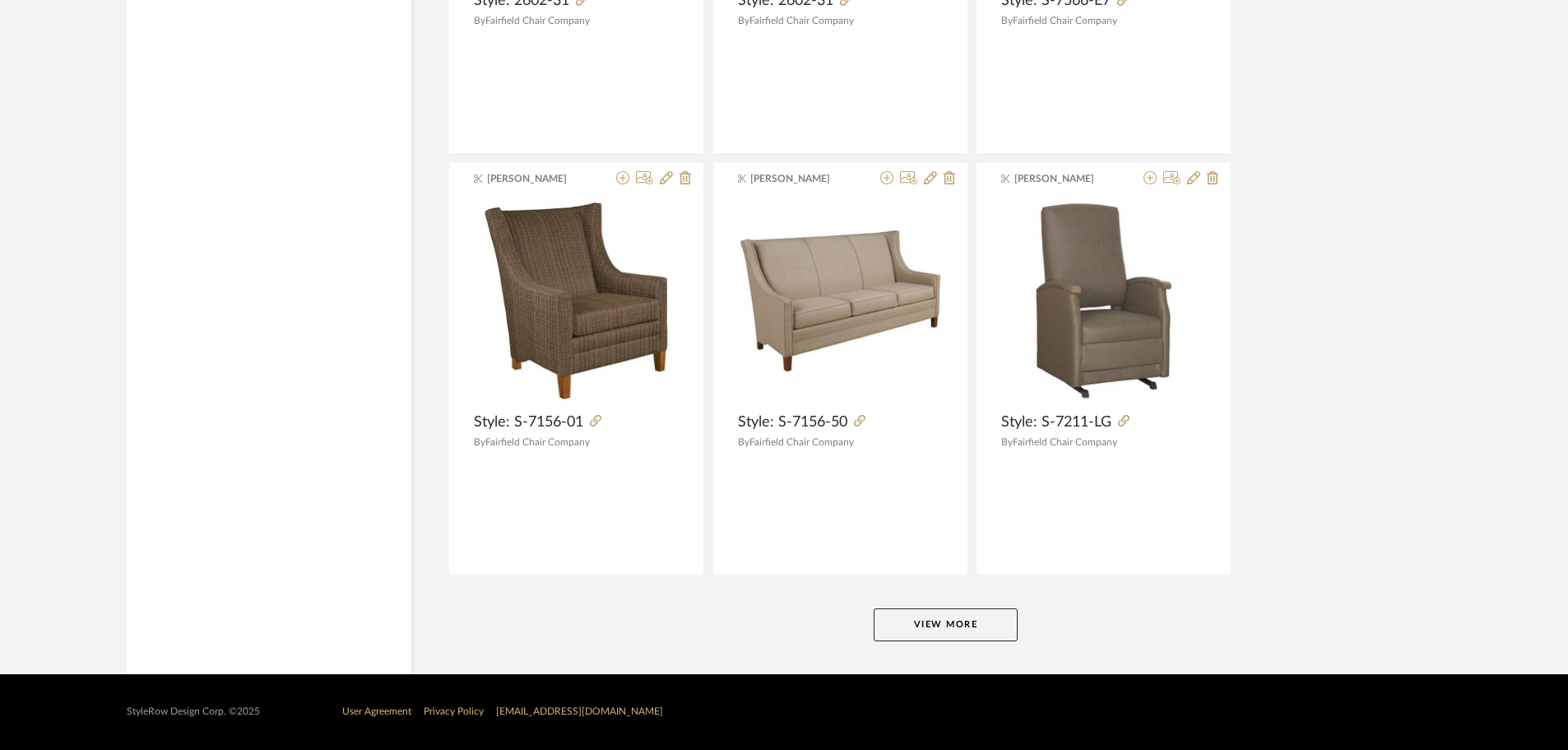
click at [966, 636] on button "View More" at bounding box center [945, 624] width 144 height 33
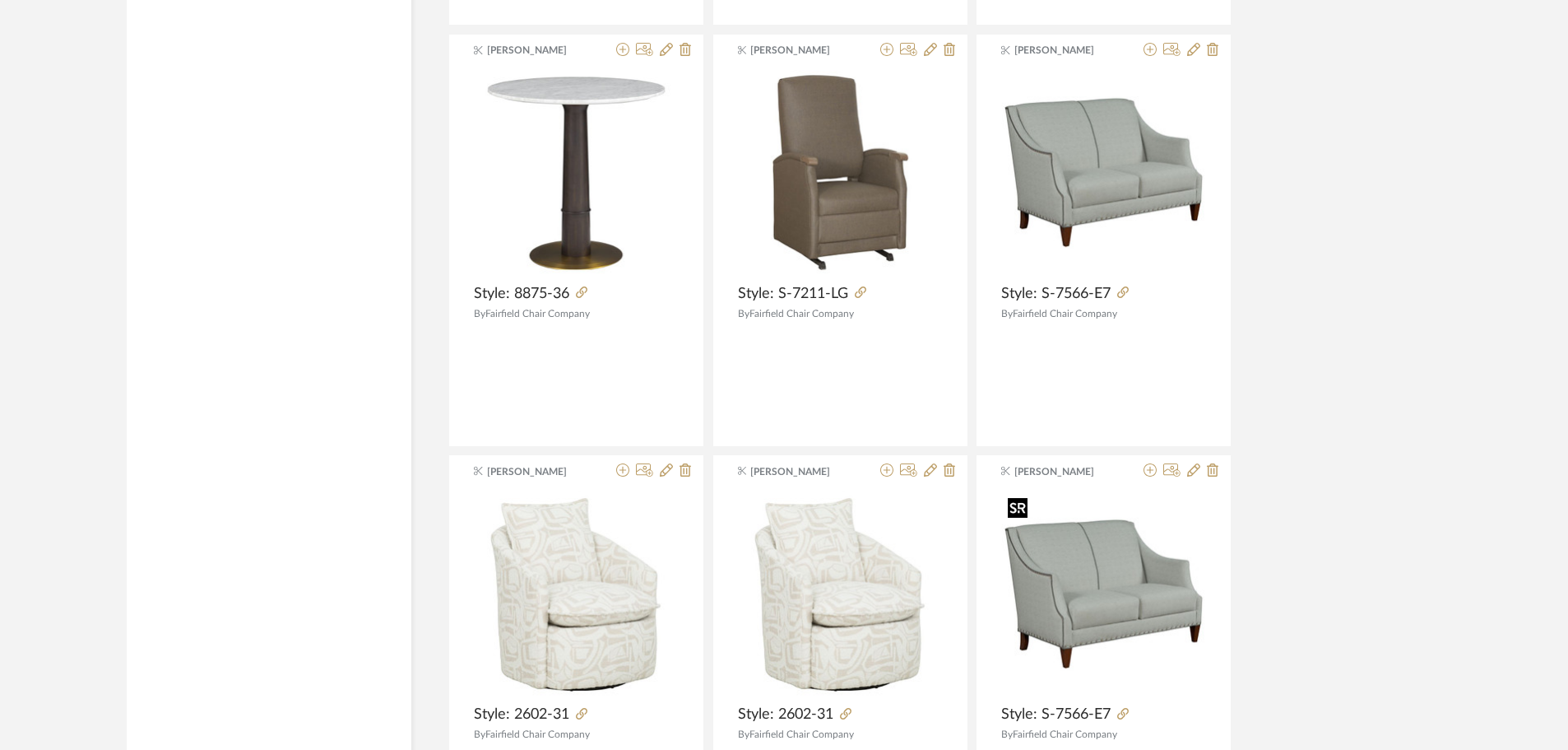
scroll to position [3034, 0]
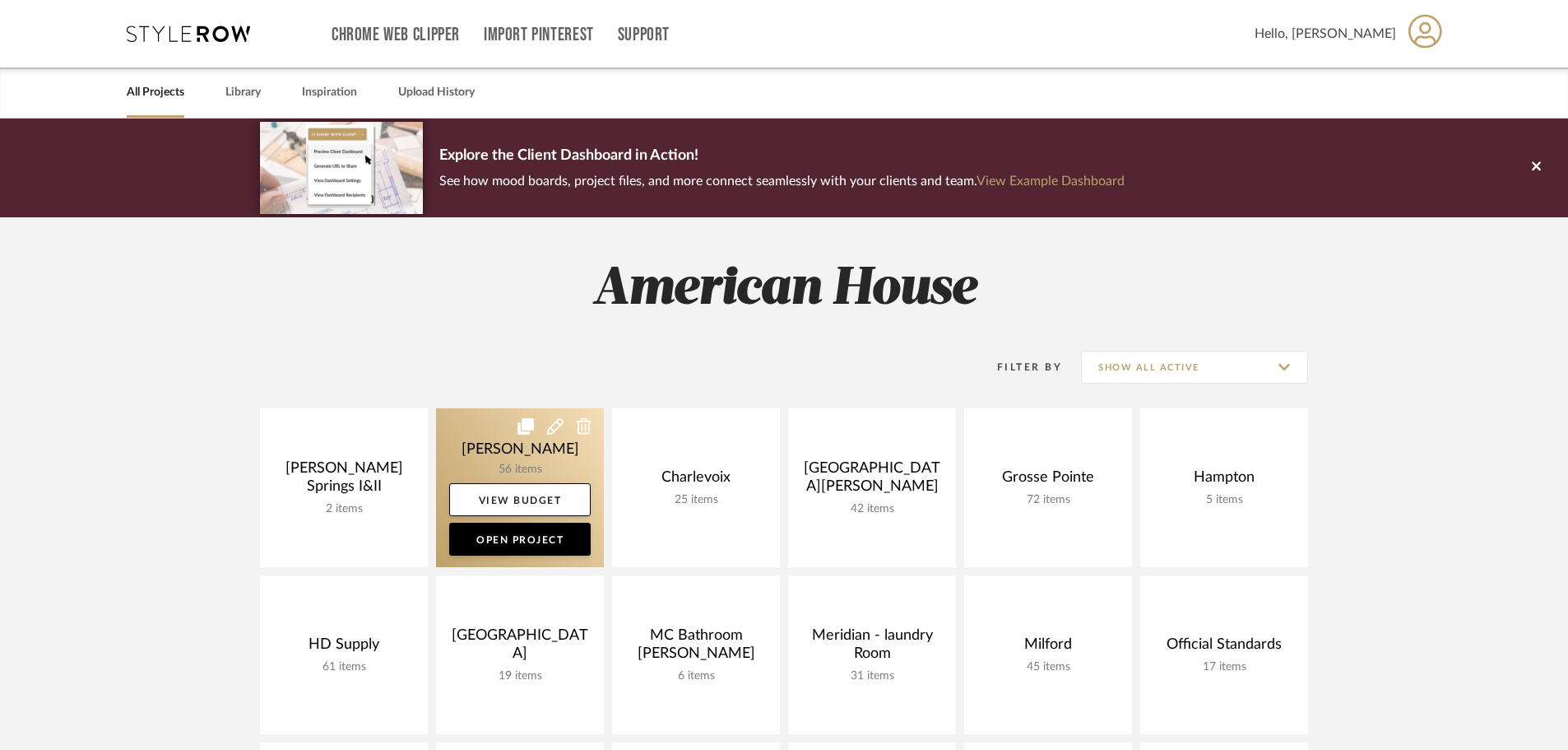
click at [476, 437] on link at bounding box center [520, 488] width 168 height 159
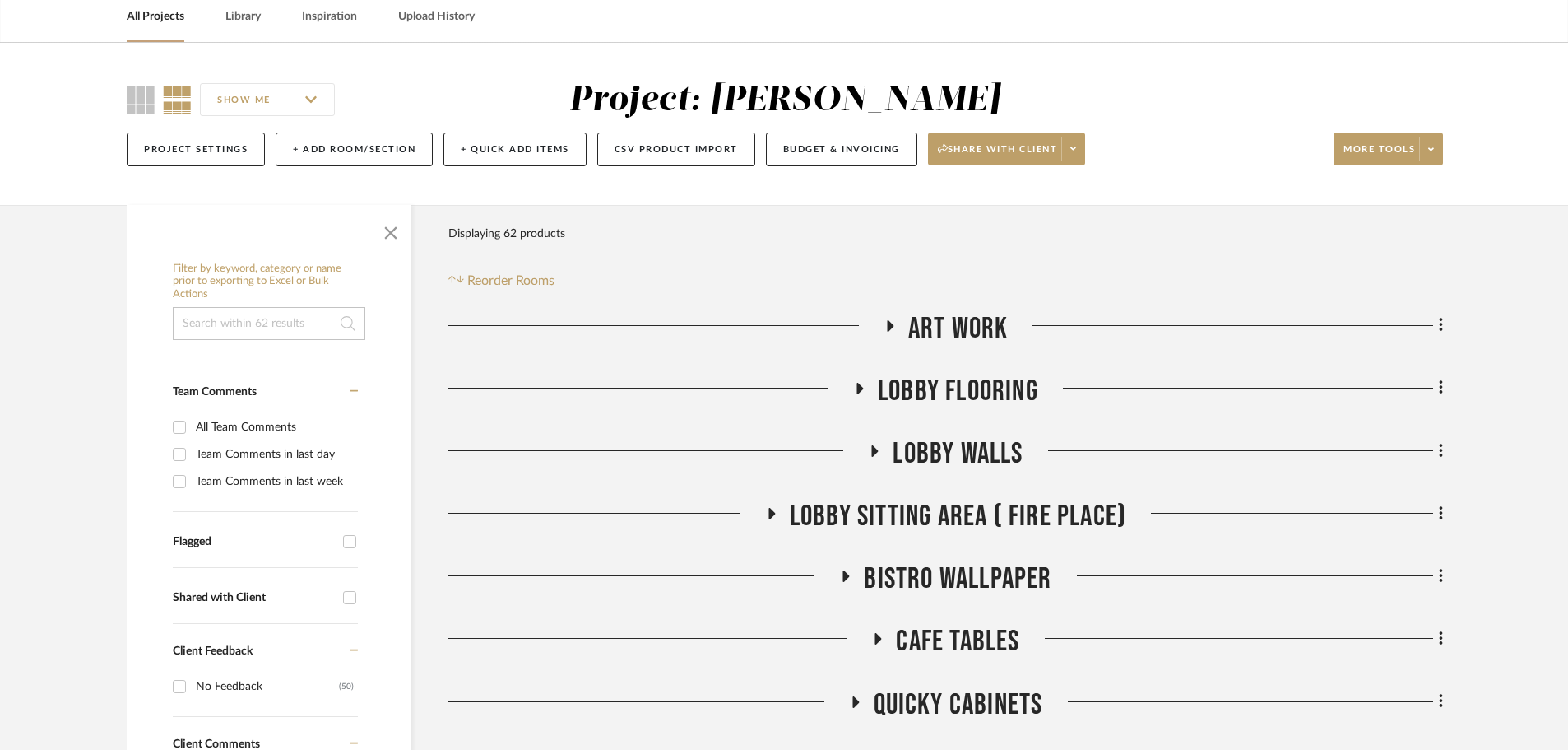
scroll to position [246, 0]
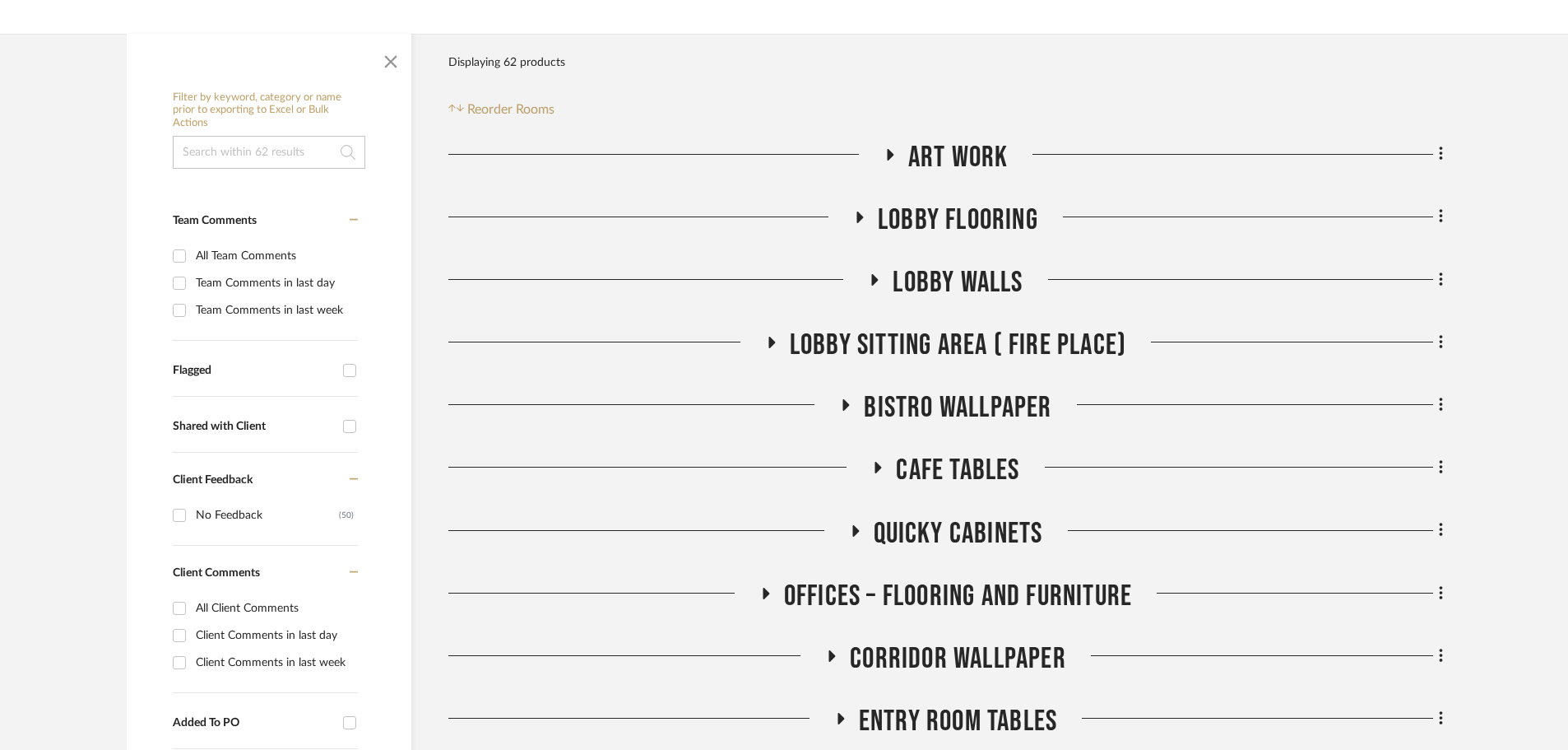
click at [876, 277] on icon at bounding box center [875, 279] width 19 height 12
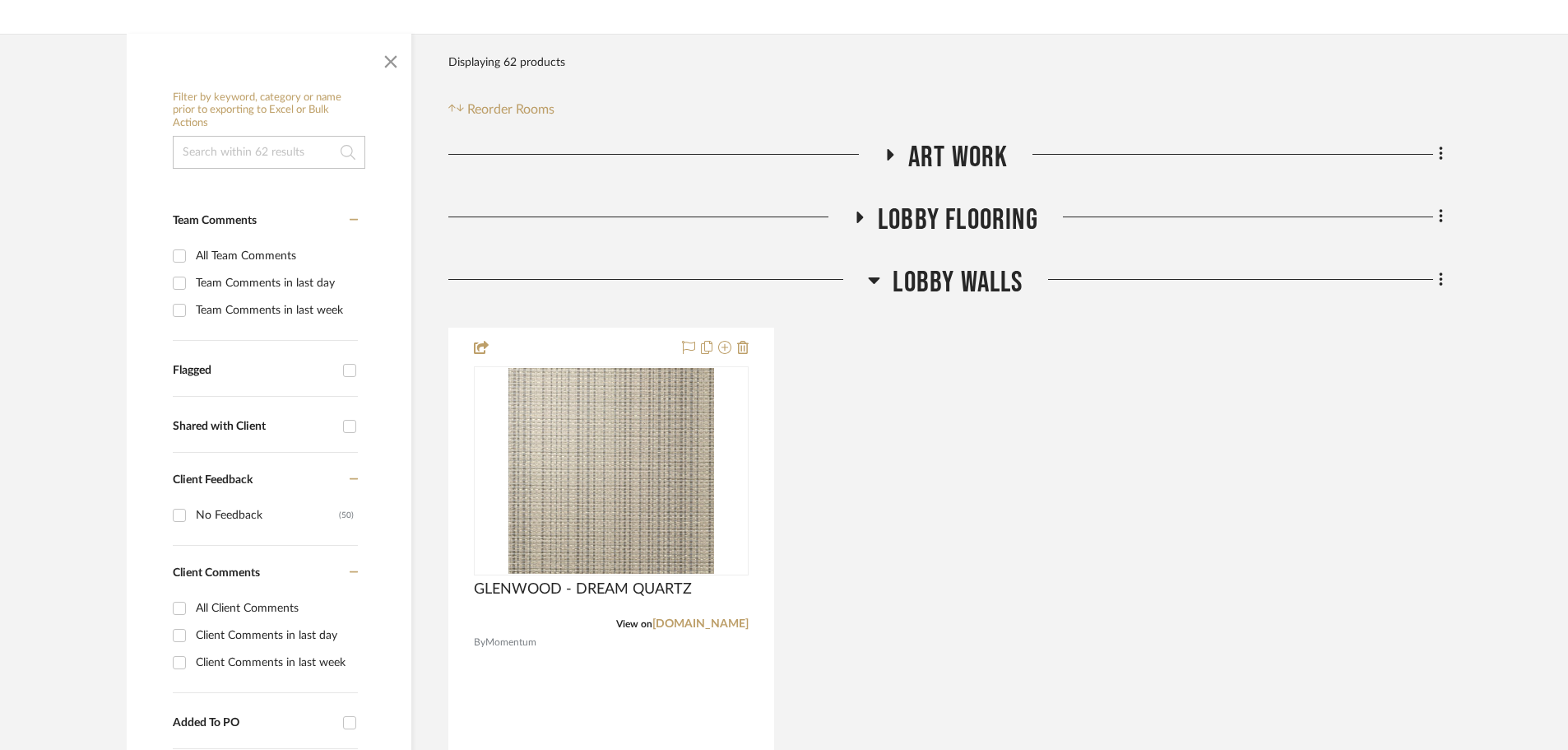
click at [876, 277] on icon at bounding box center [875, 280] width 11 height 6
